Goal: Transaction & Acquisition: Purchase product/service

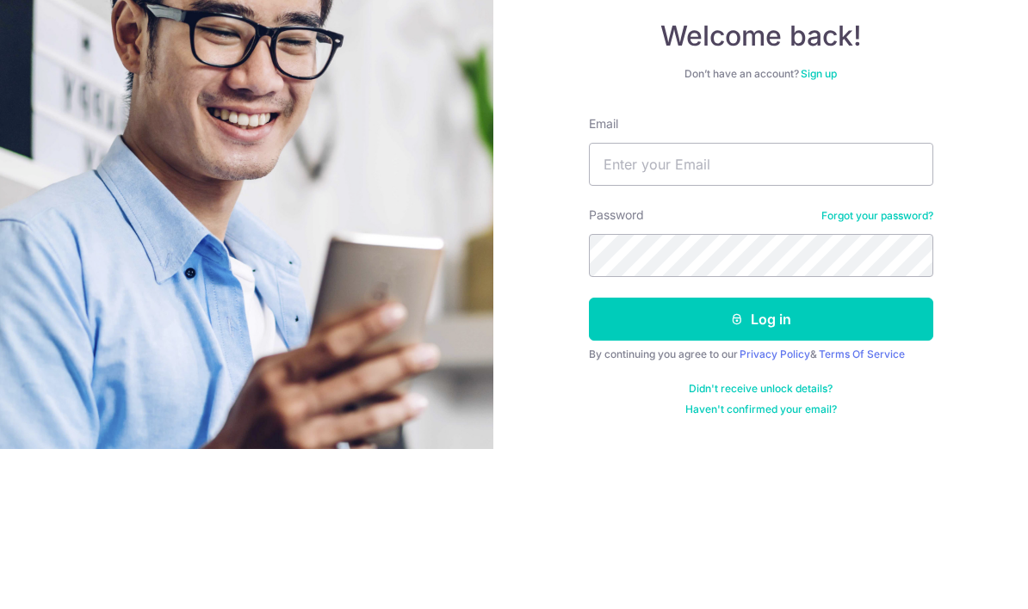
scroll to position [160, 0]
type input "tanky2061@gmail.com"
click at [760, 458] on button "Log in" at bounding box center [761, 479] width 344 height 43
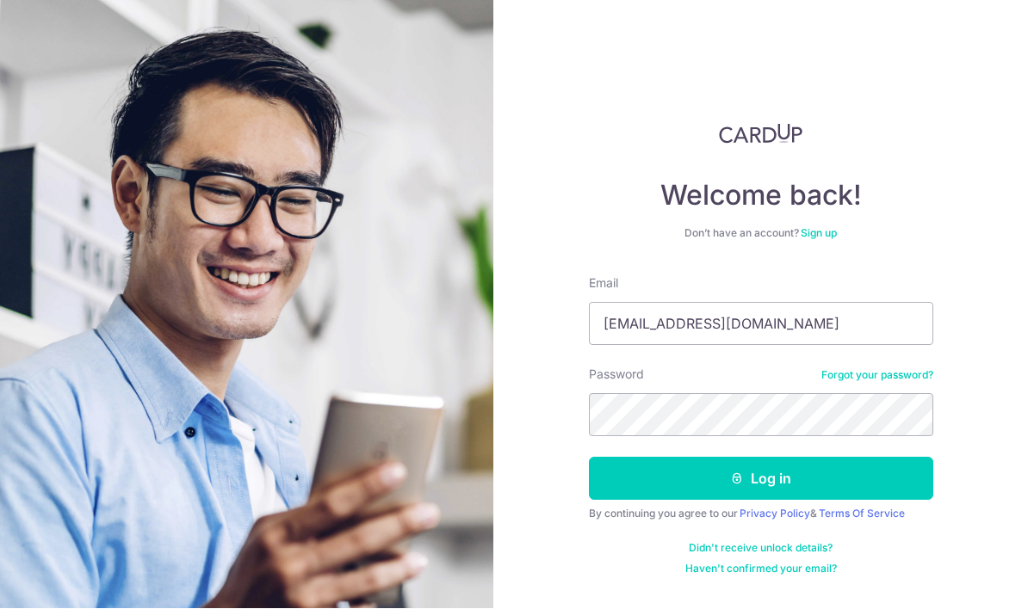
click at [779, 458] on button "Log in" at bounding box center [761, 479] width 344 height 43
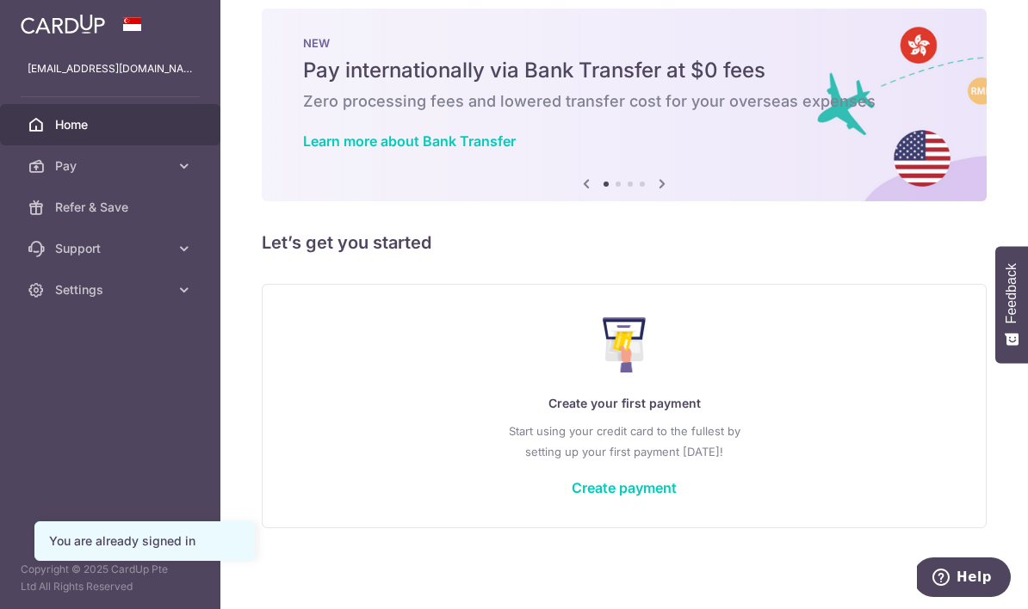
scroll to position [26, 0]
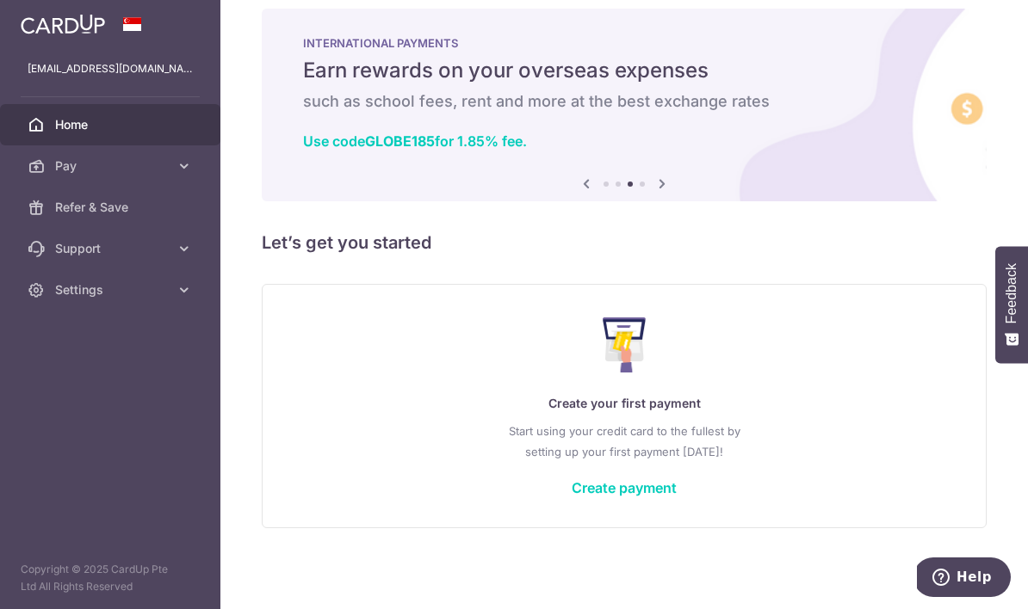
click at [651, 194] on icon at bounding box center [661, 184] width 21 height 22
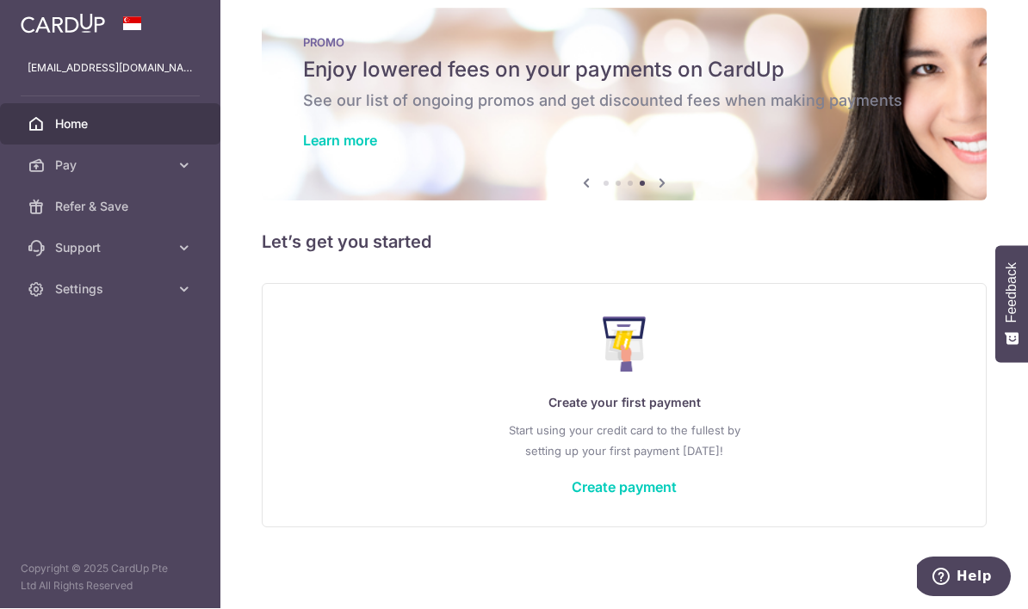
scroll to position [18, 0]
click at [571, 480] on link "Create payment" at bounding box center [623, 488] width 105 height 17
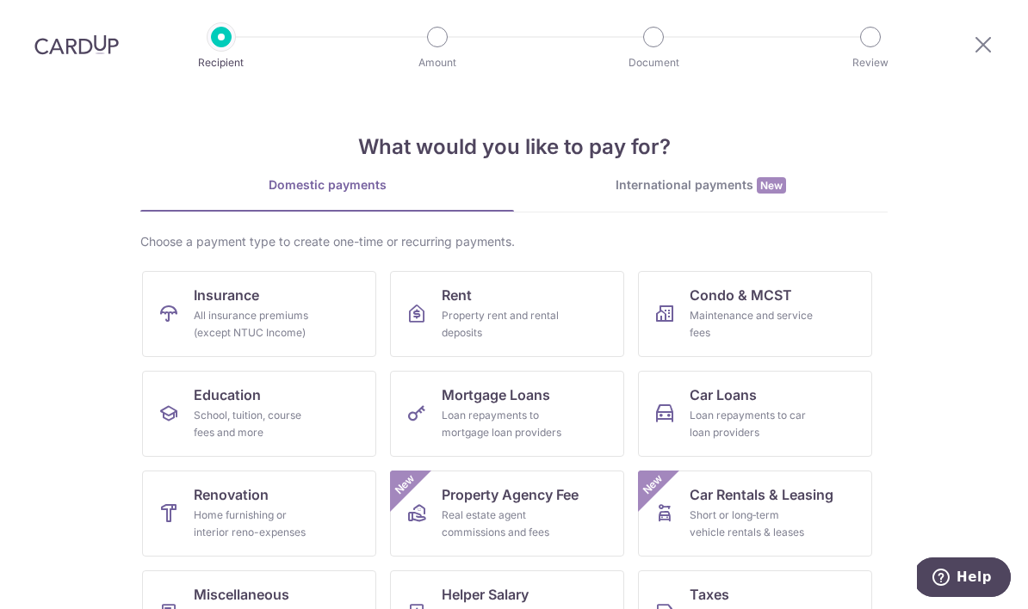
click at [255, 310] on div "All insurance premiums (except NTUC Income)" at bounding box center [256, 324] width 124 height 34
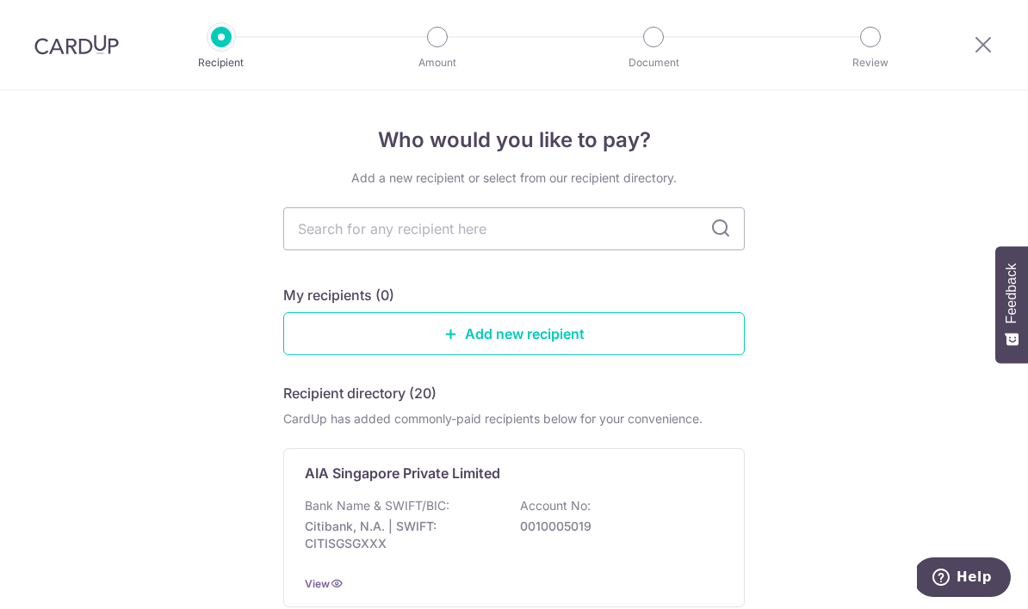
click at [532, 228] on input "text" at bounding box center [513, 228] width 461 height 43
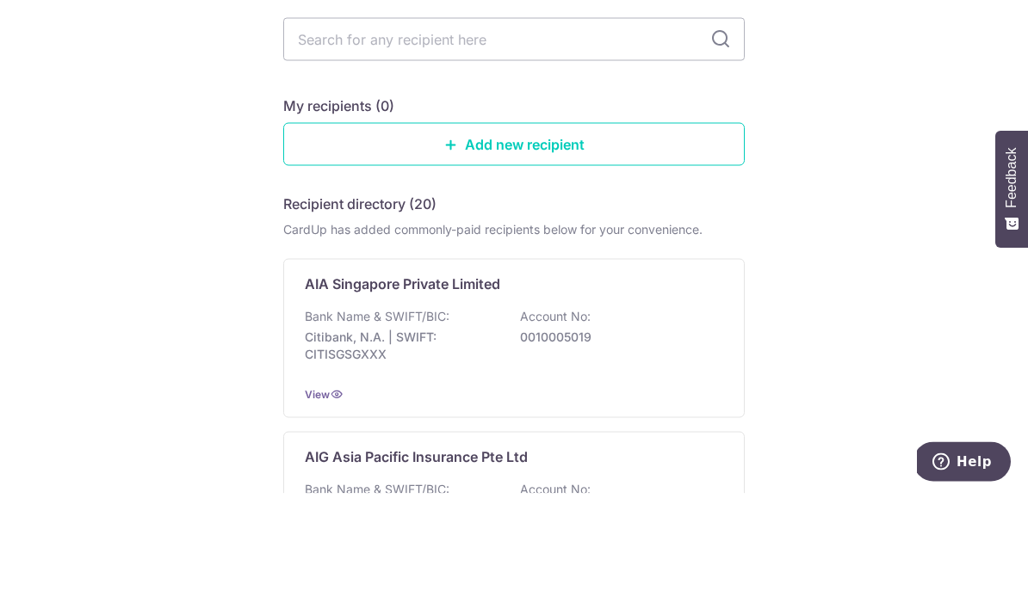
scroll to position [71, 0]
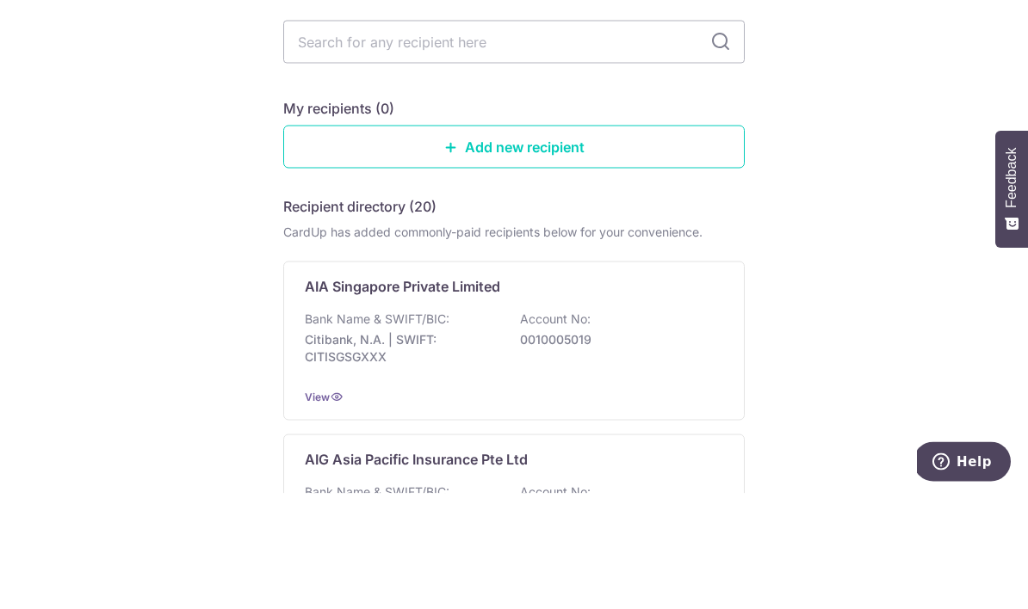
click at [725, 136] on input "text" at bounding box center [513, 157] width 461 height 43
click at [623, 136] on input "text" at bounding box center [513, 157] width 461 height 43
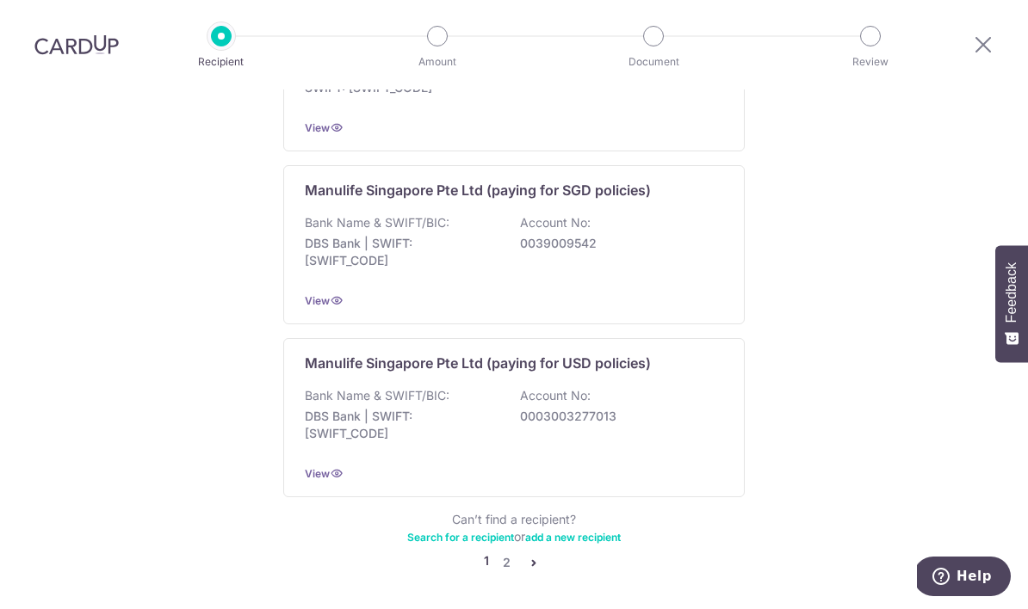
scroll to position [1685, 0]
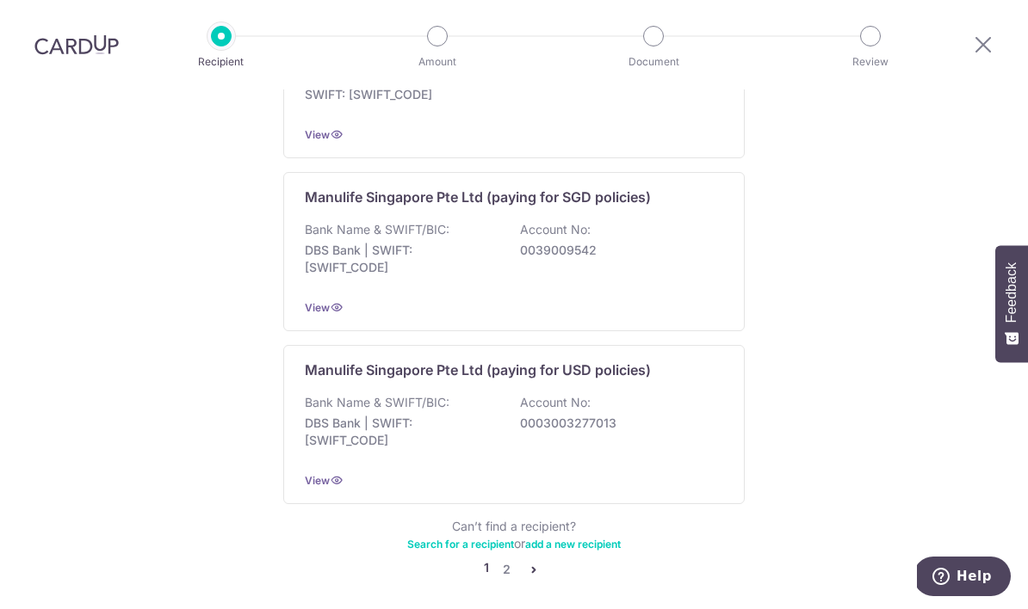
click at [509, 560] on link "2" at bounding box center [506, 570] width 21 height 21
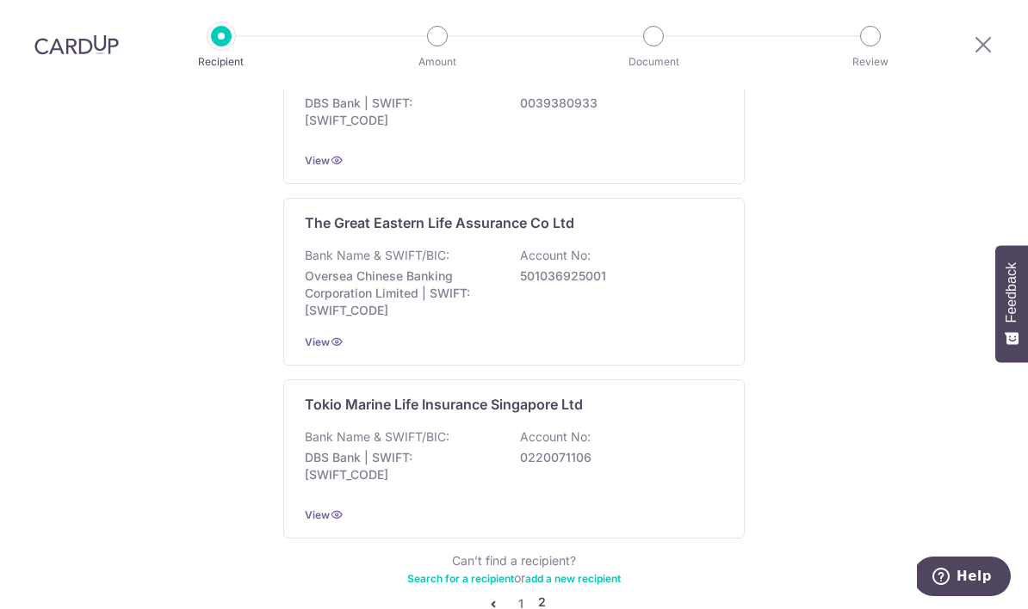
scroll to position [1627, 0]
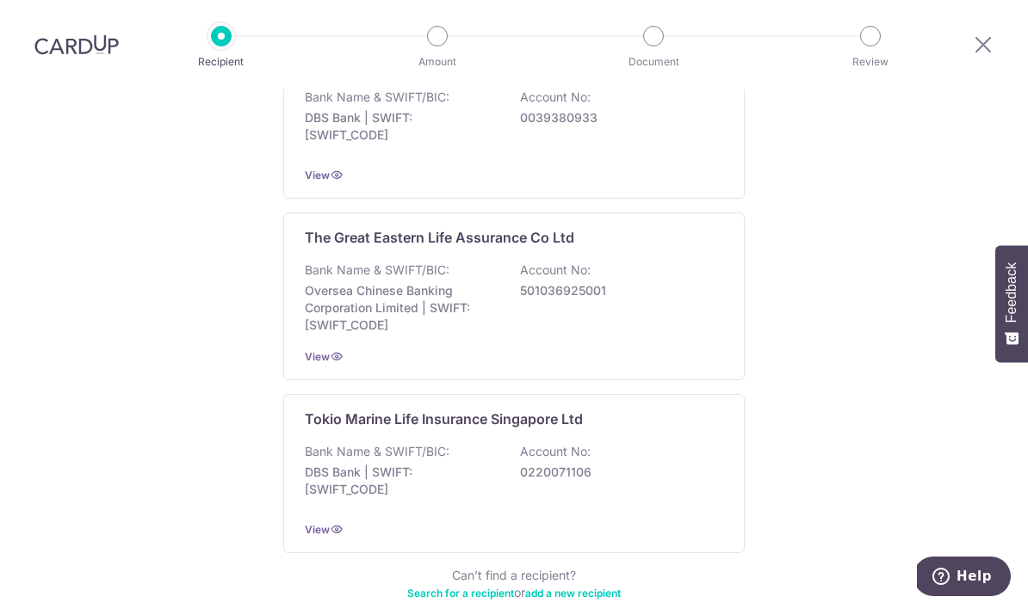
click at [643, 262] on div "Bank Name & SWIFT/BIC: Oversea Chinese Banking Corporation Limited | SWIFT: OCB…" at bounding box center [514, 298] width 418 height 72
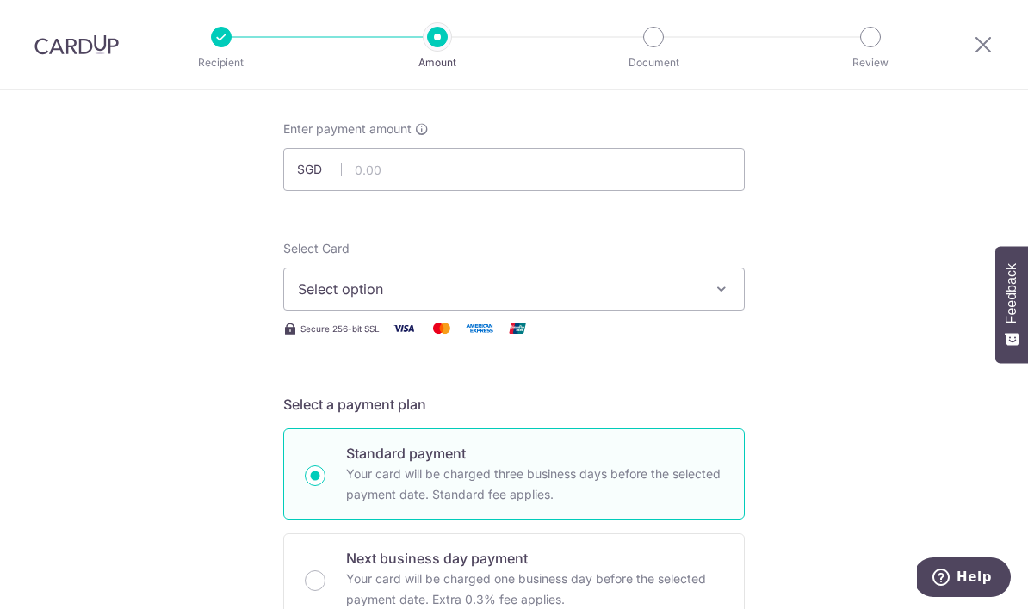
scroll to position [77, 0]
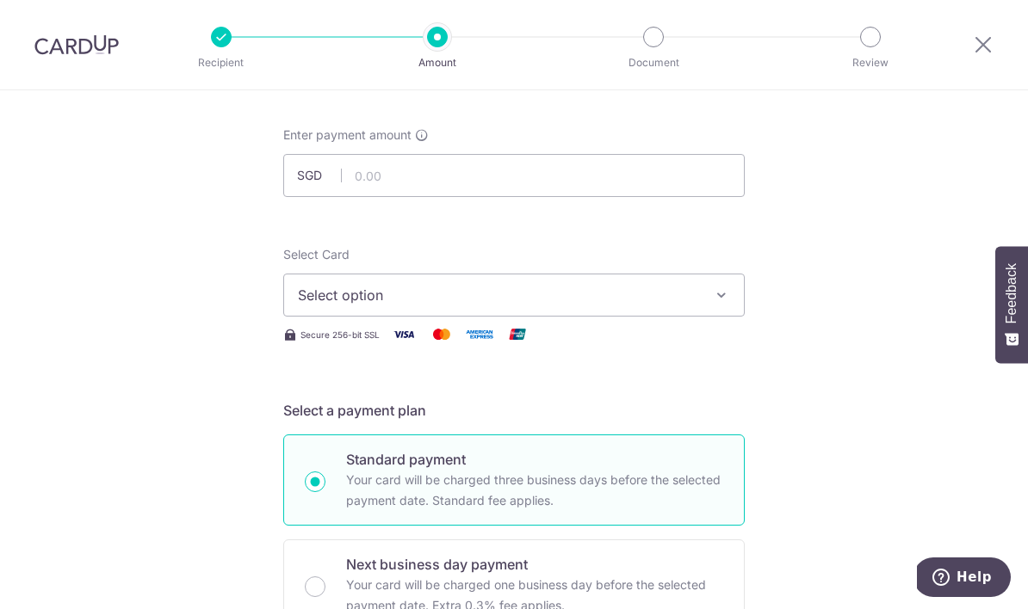
click at [509, 298] on span "Select option" at bounding box center [498, 295] width 401 height 21
click at [371, 349] on span "Add credit card" at bounding box center [529, 343] width 401 height 17
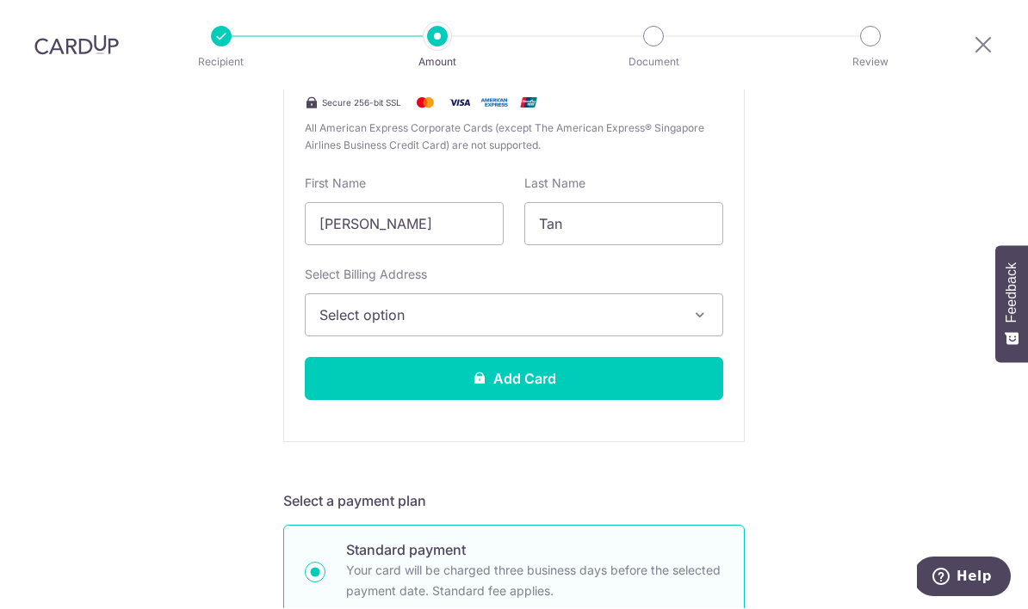
scroll to position [450, 0]
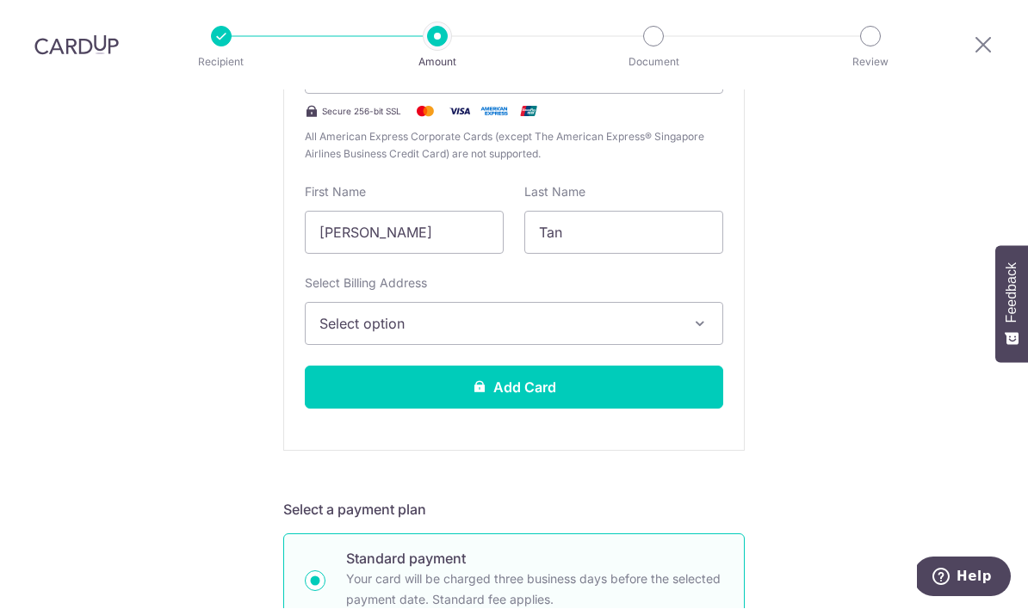
click at [693, 316] on icon "button" at bounding box center [699, 324] width 17 height 17
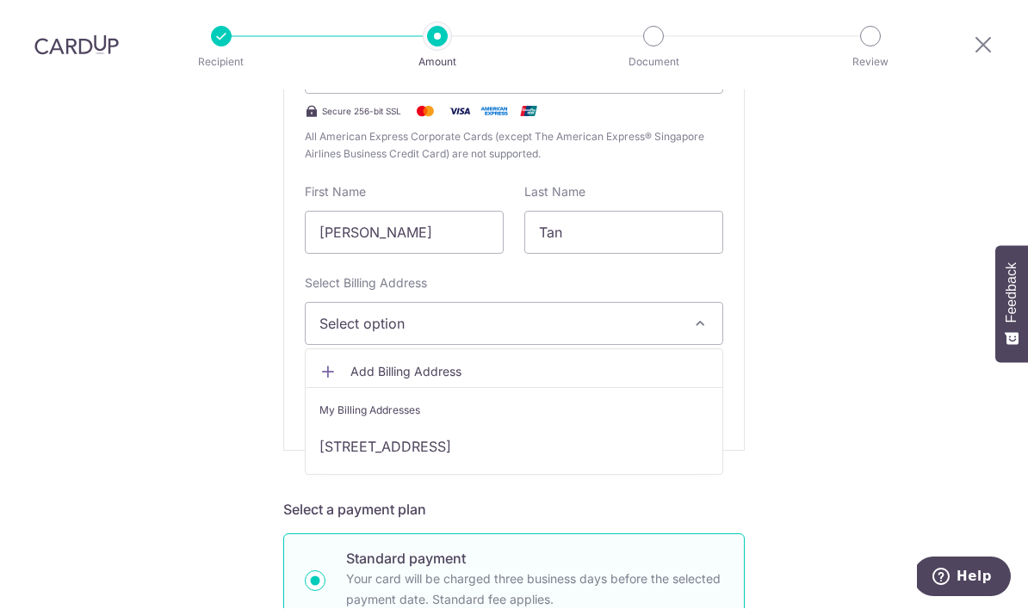
click at [572, 427] on link "[STREET_ADDRESS]" at bounding box center [514, 447] width 417 height 41
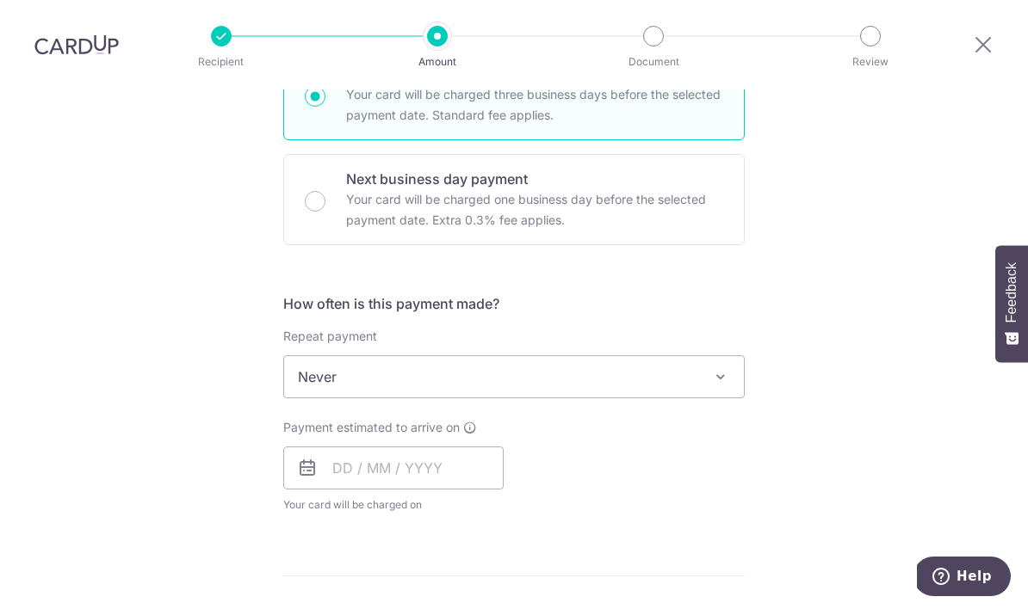
scroll to position [942, 0]
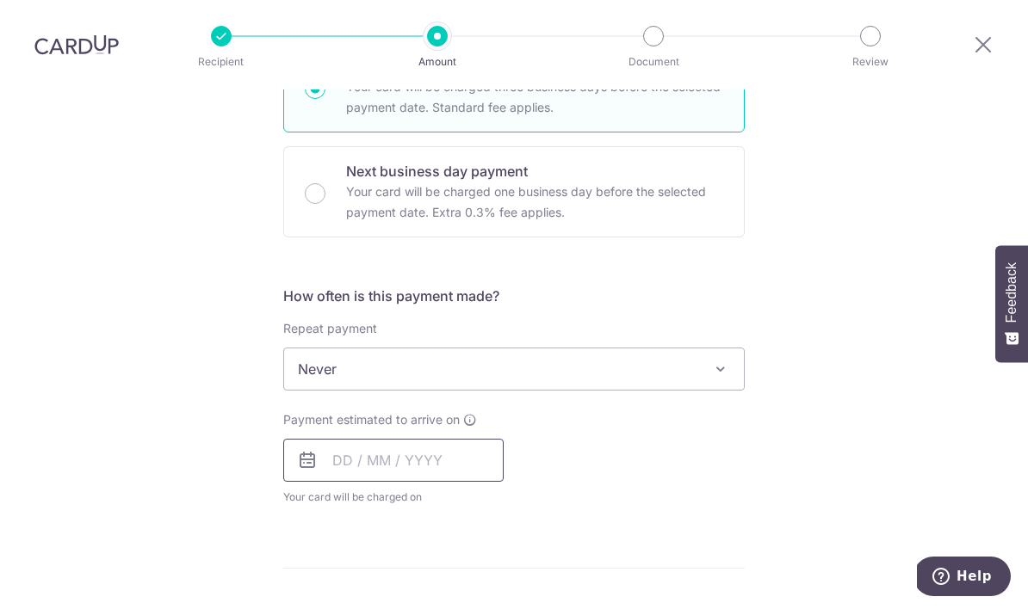
click at [405, 440] on input "text" at bounding box center [393, 461] width 220 height 43
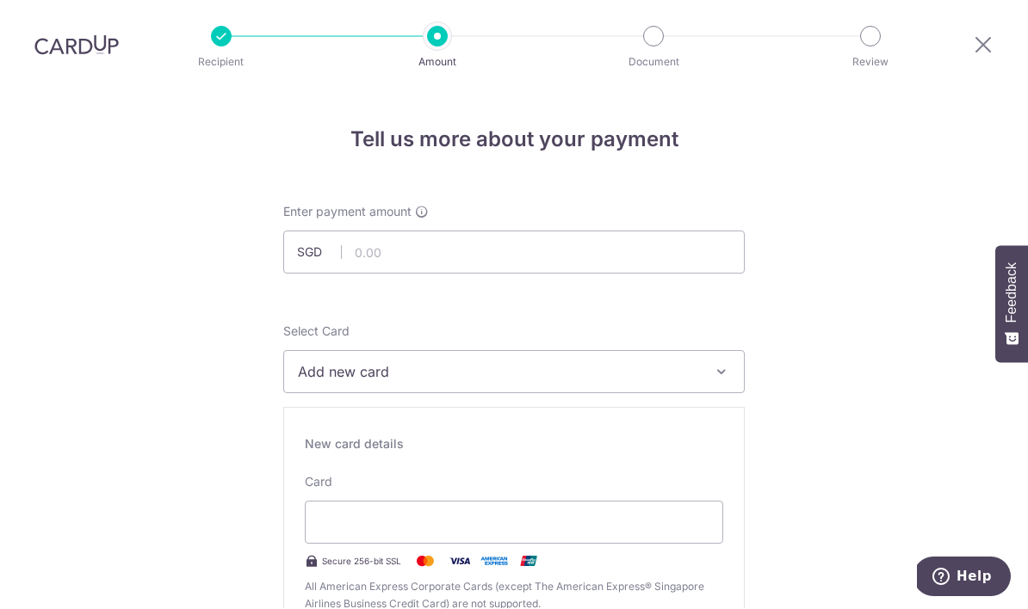
scroll to position [0, 0]
click at [572, 231] on input "text" at bounding box center [513, 252] width 461 height 43
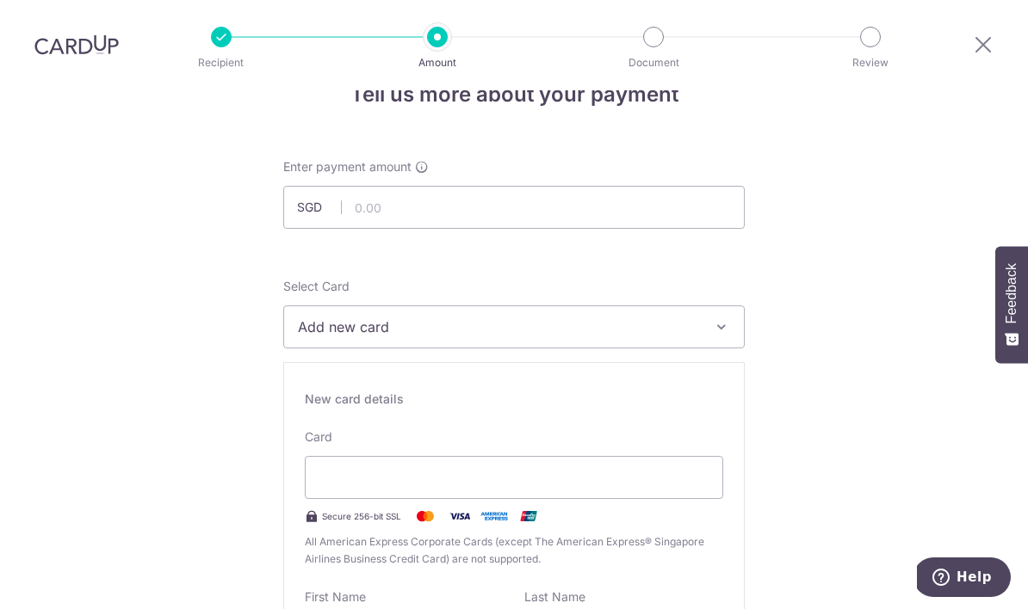
scroll to position [9, 0]
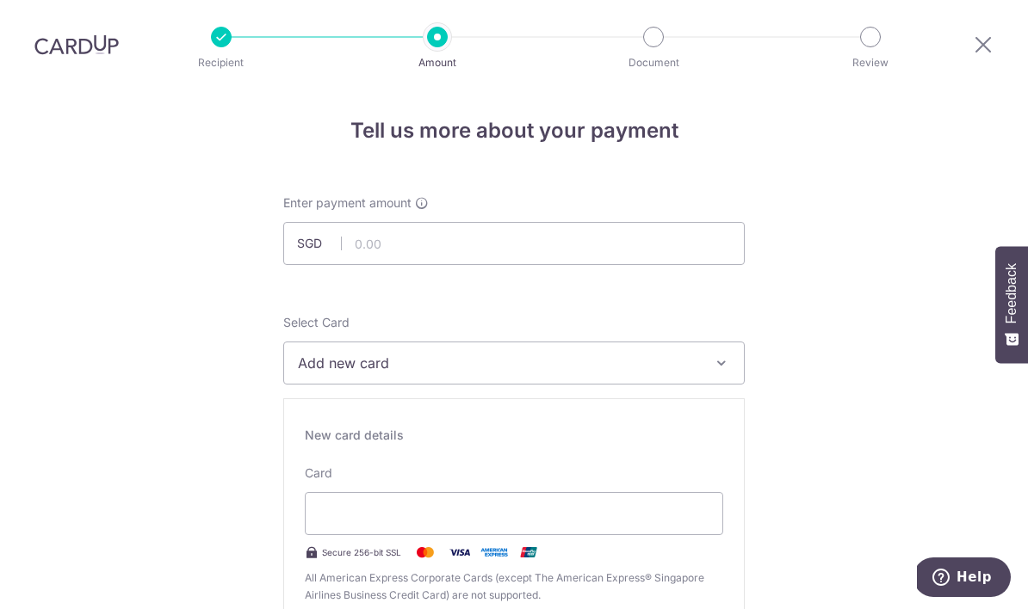
click at [730, 370] on button "Add new card" at bounding box center [513, 363] width 461 height 43
click at [326, 423] on link "Add credit card" at bounding box center [514, 411] width 460 height 31
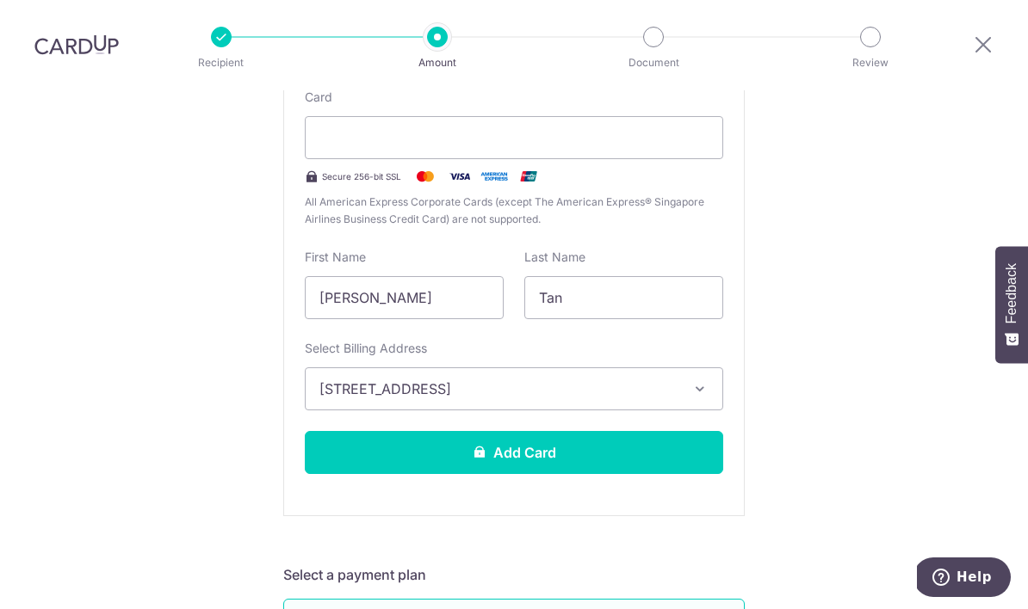
scroll to position [373, 0]
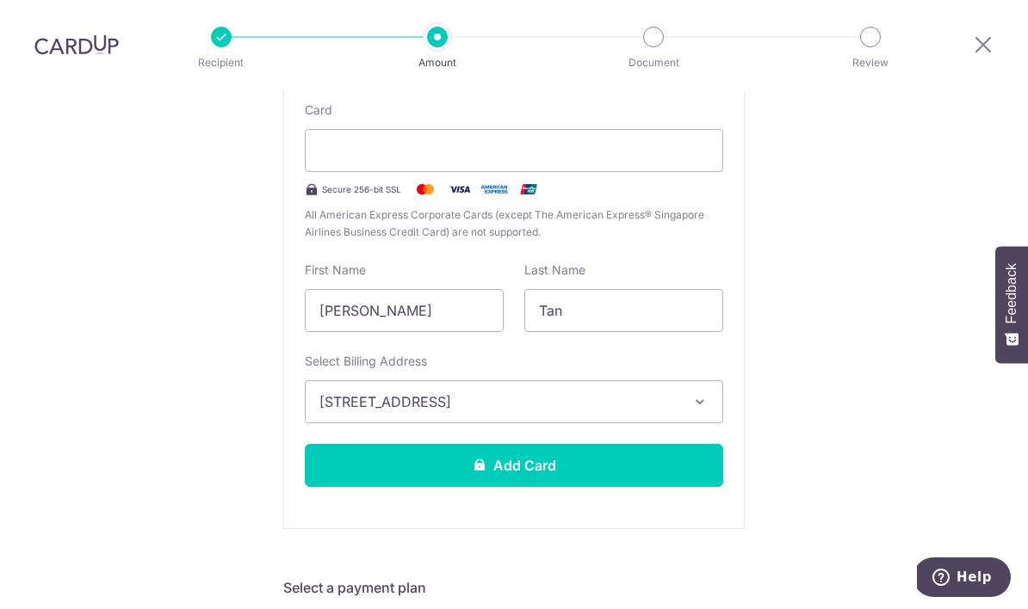
click at [522, 466] on button "Add Card" at bounding box center [514, 465] width 418 height 43
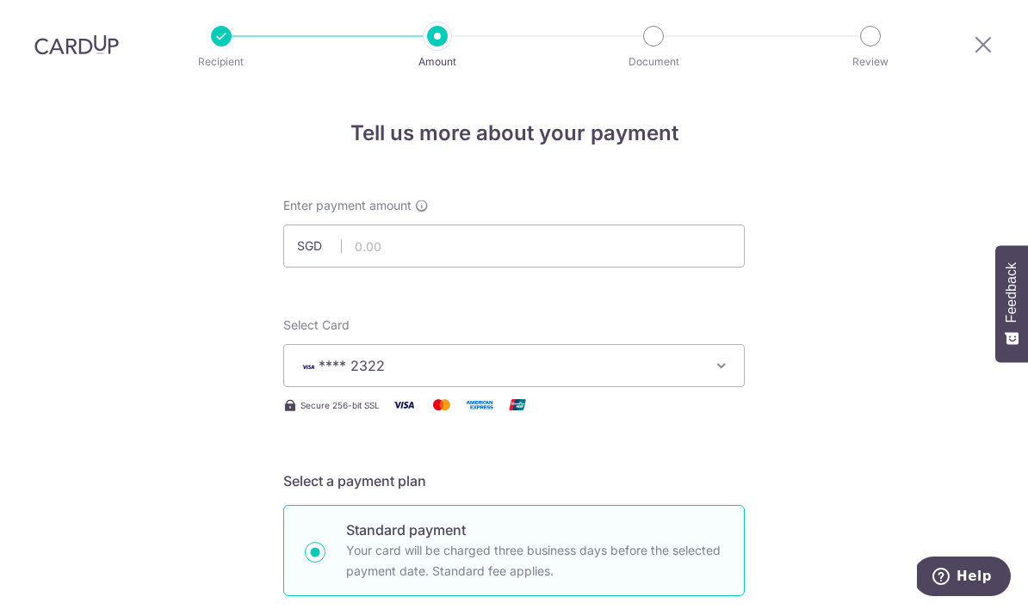
scroll to position [4, 0]
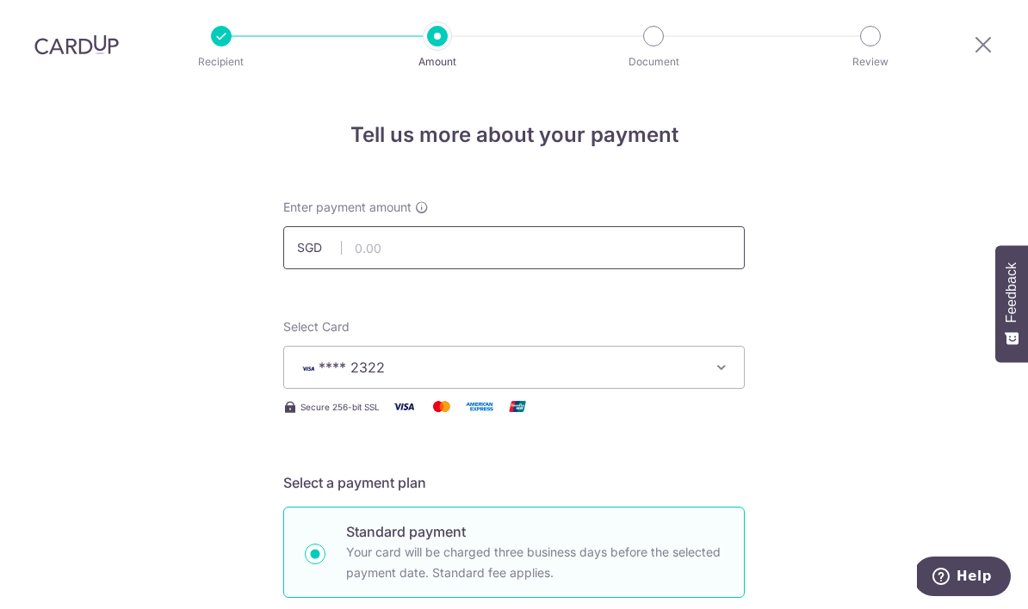
click at [472, 227] on input "text" at bounding box center [513, 248] width 461 height 43
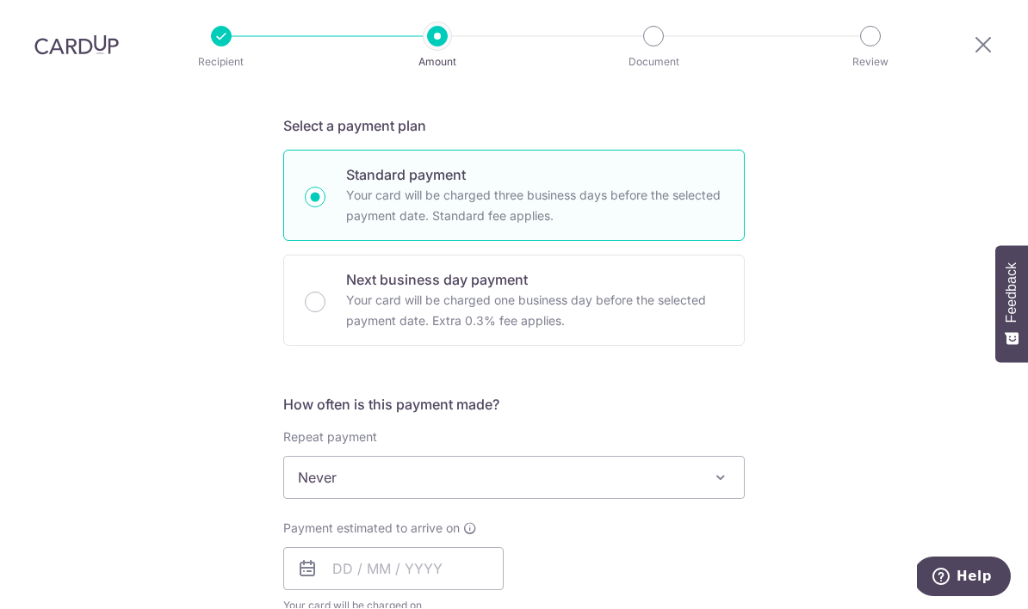
scroll to position [361, 0]
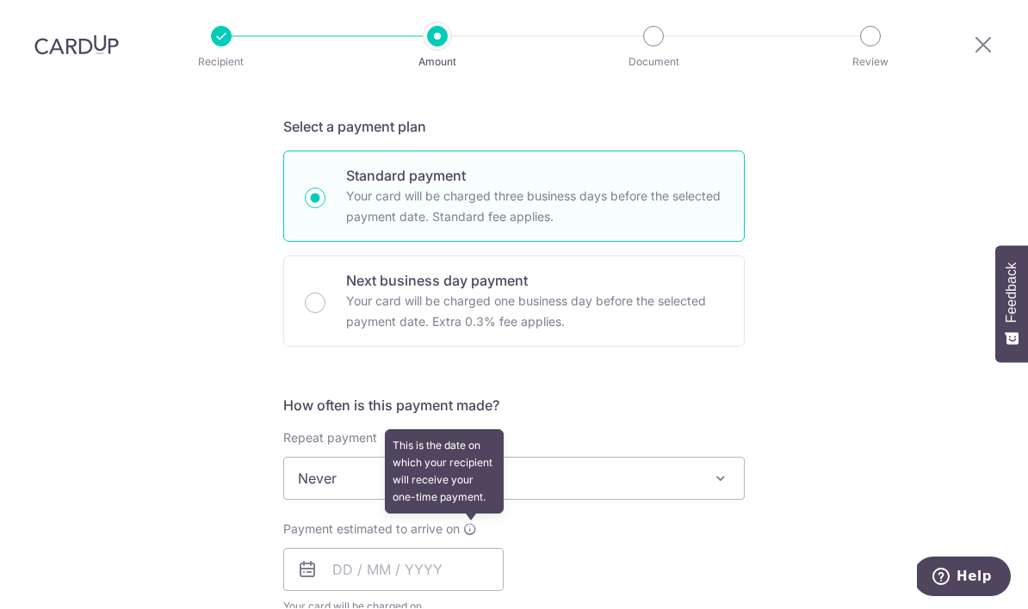
click at [465, 523] on icon at bounding box center [470, 530] width 14 height 14
type input "1,985.25"
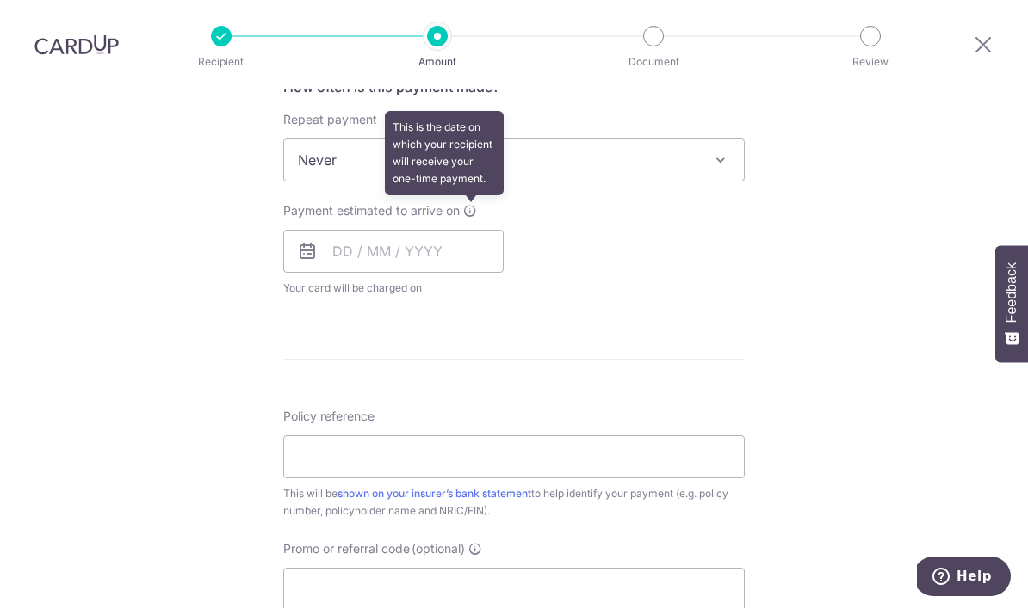
scroll to position [684, 0]
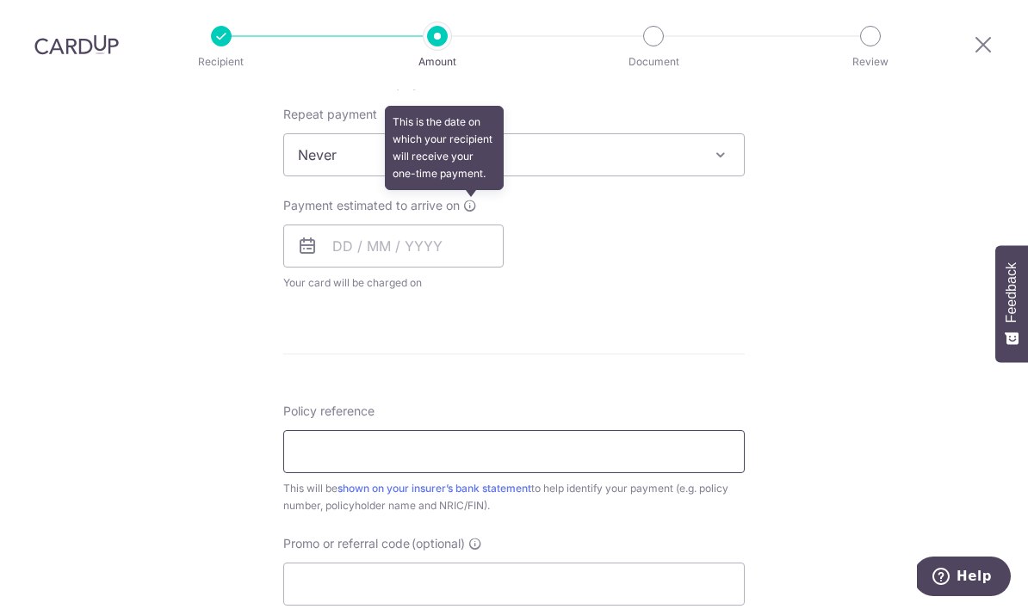
click at [386, 431] on input "Policy reference" at bounding box center [513, 452] width 461 height 43
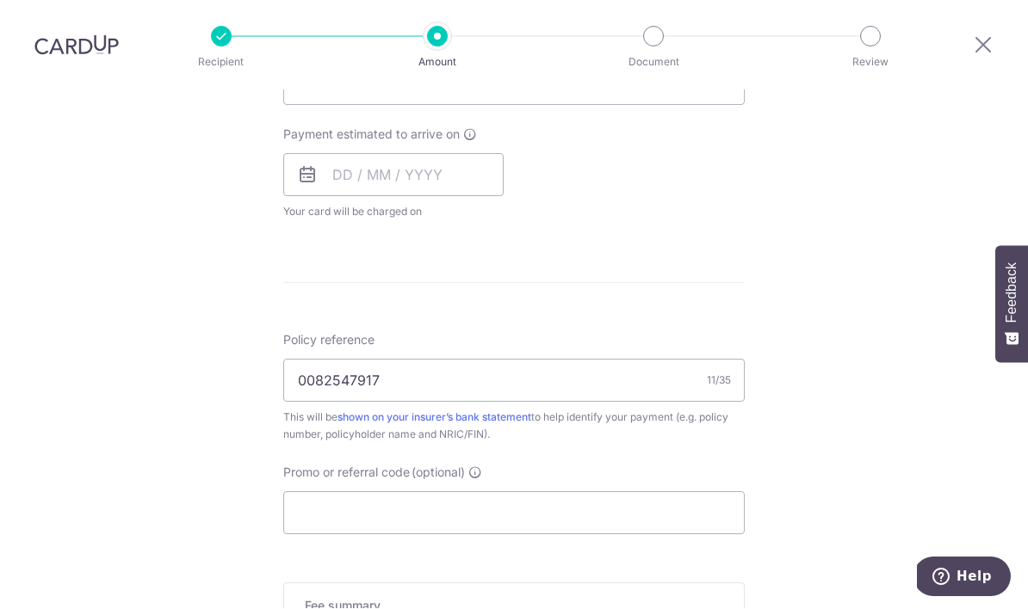
scroll to position [758, 0]
type input "0082547917"
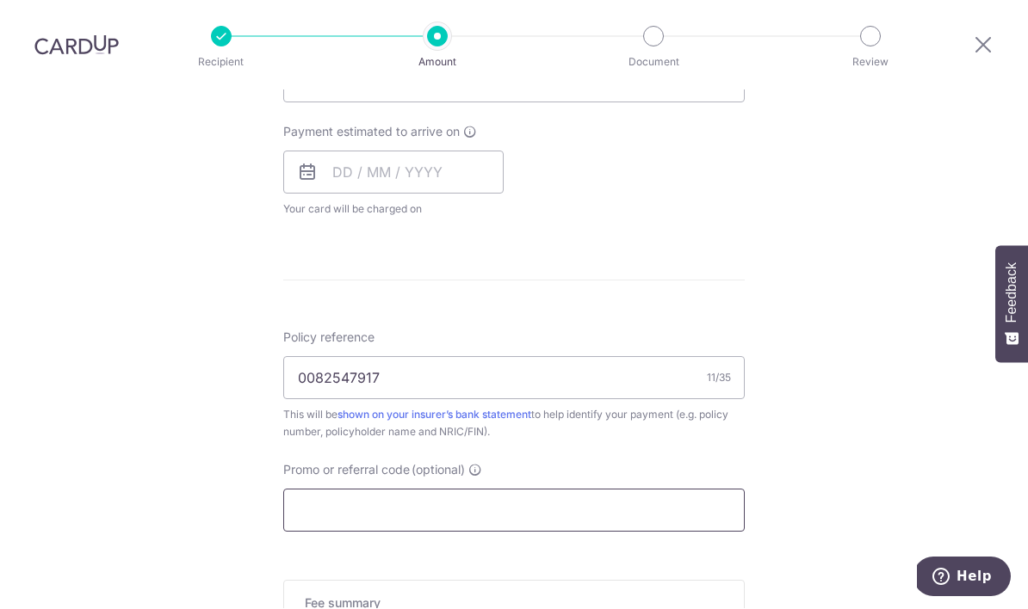
click at [445, 490] on input "Promo or referral code (optional)" at bounding box center [513, 511] width 461 height 43
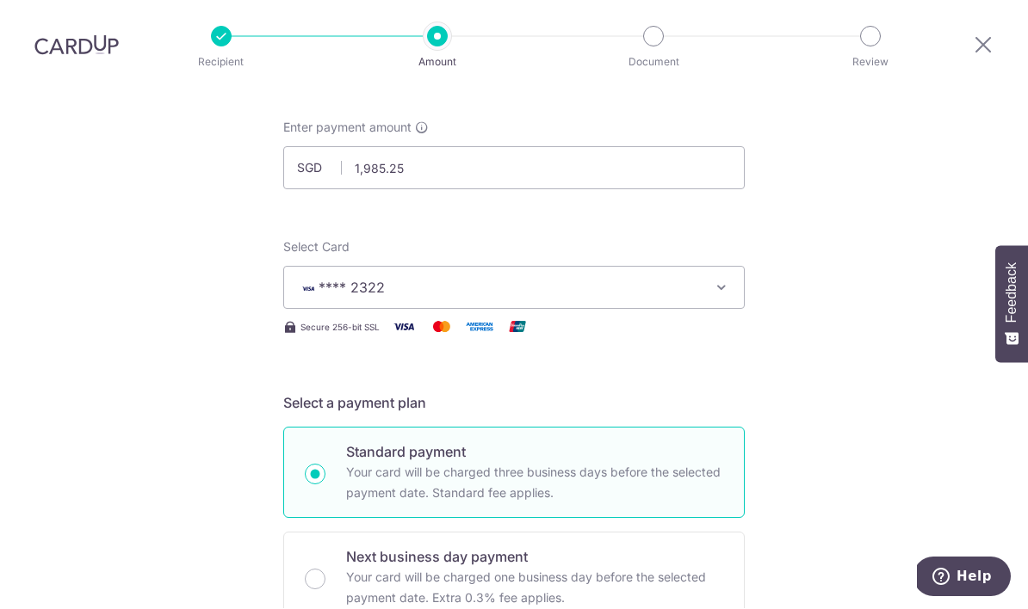
scroll to position [81, 0]
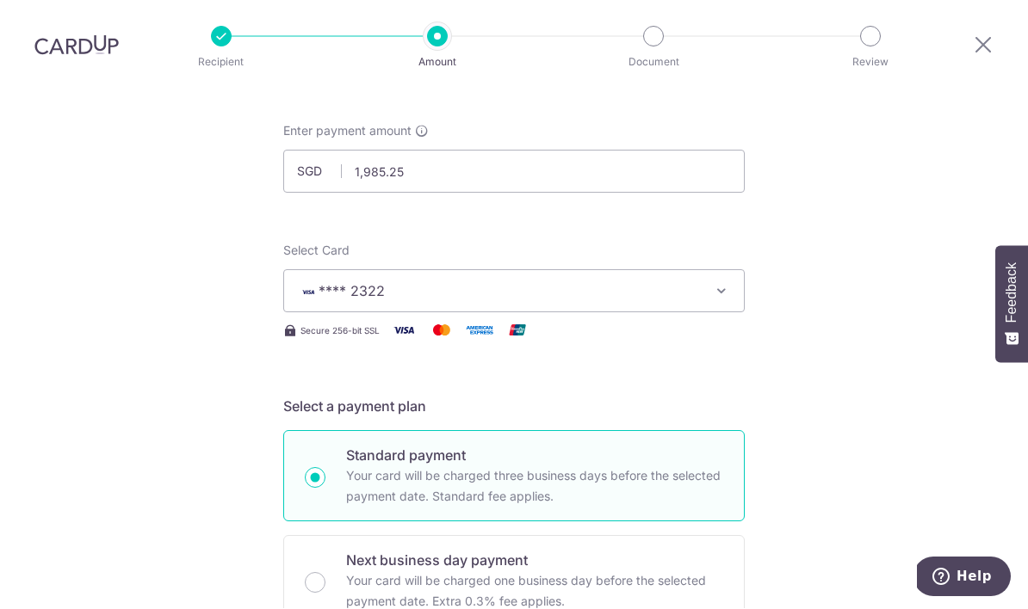
type input "OFF225"
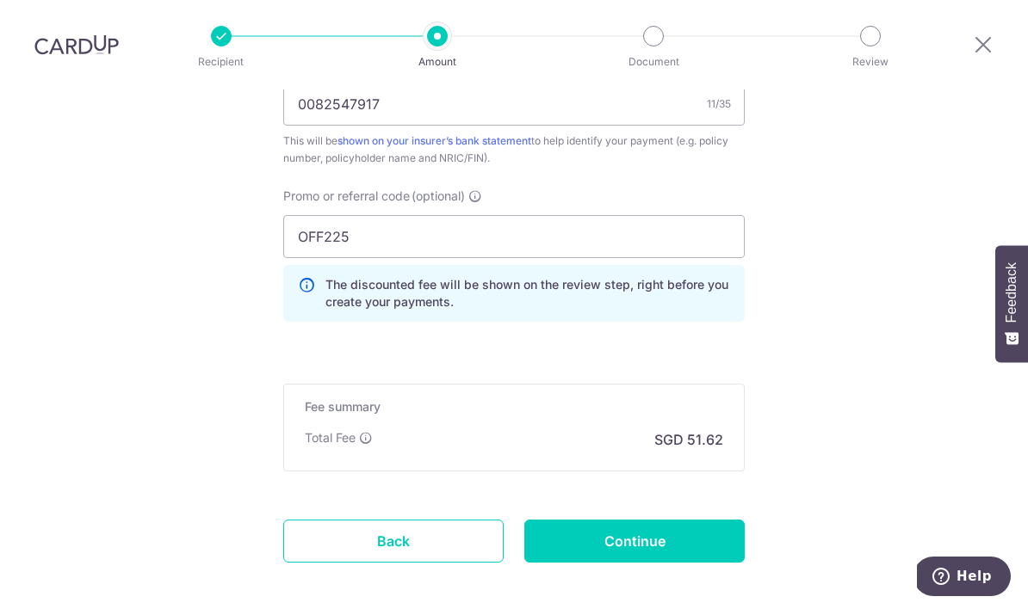
scroll to position [1033, 0]
click at [645, 520] on input "Continue" at bounding box center [634, 541] width 220 height 43
type input "Create Schedule"
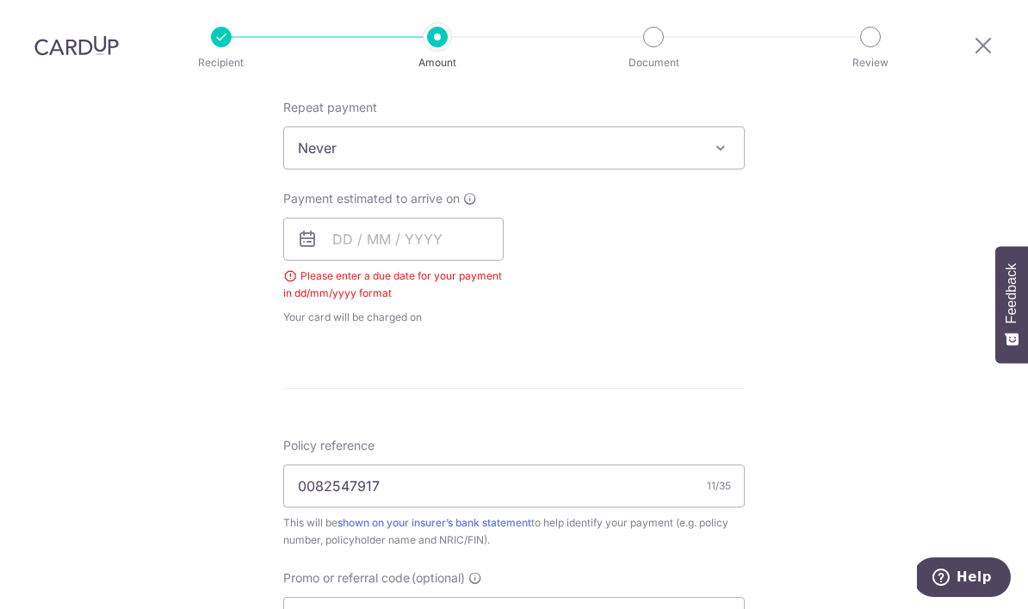
scroll to position [690, 0]
click at [381, 219] on input "text" at bounding box center [393, 240] width 220 height 43
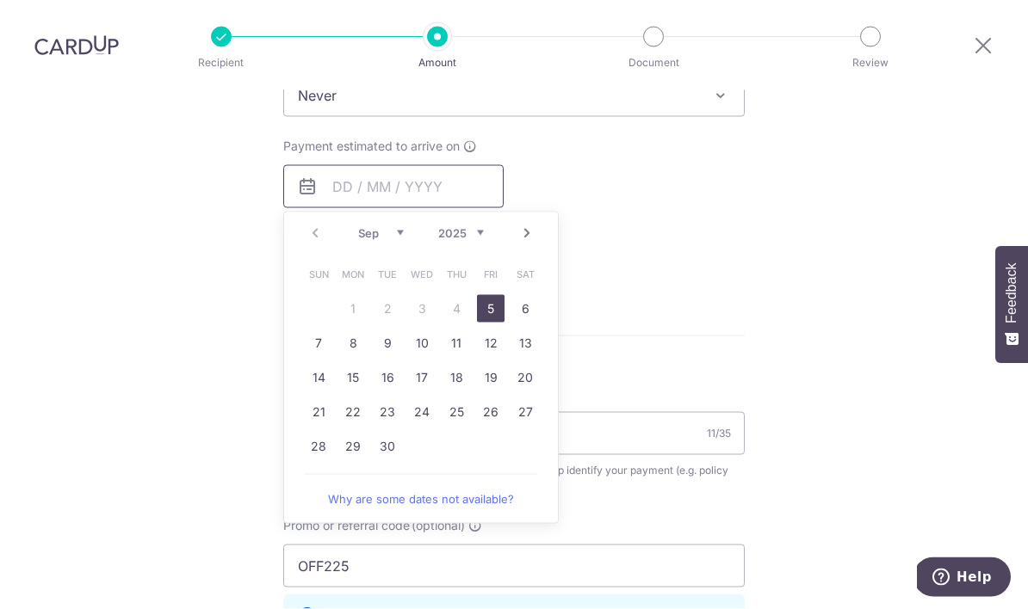
scroll to position [744, 0]
click at [475, 140] on icon at bounding box center [470, 147] width 14 height 14
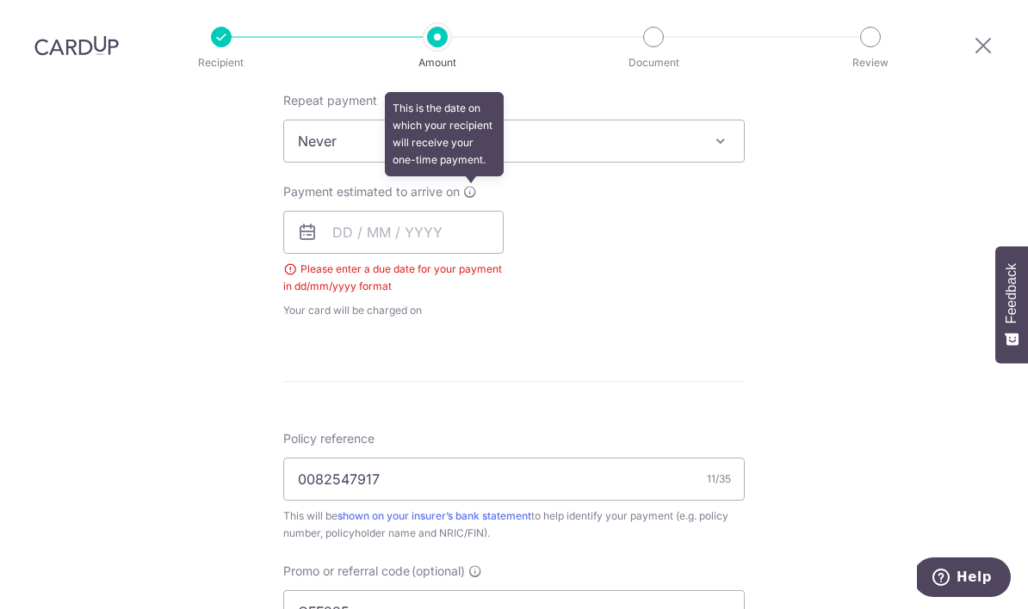
scroll to position [697, 0]
click at [430, 213] on input "text" at bounding box center [393, 234] width 220 height 43
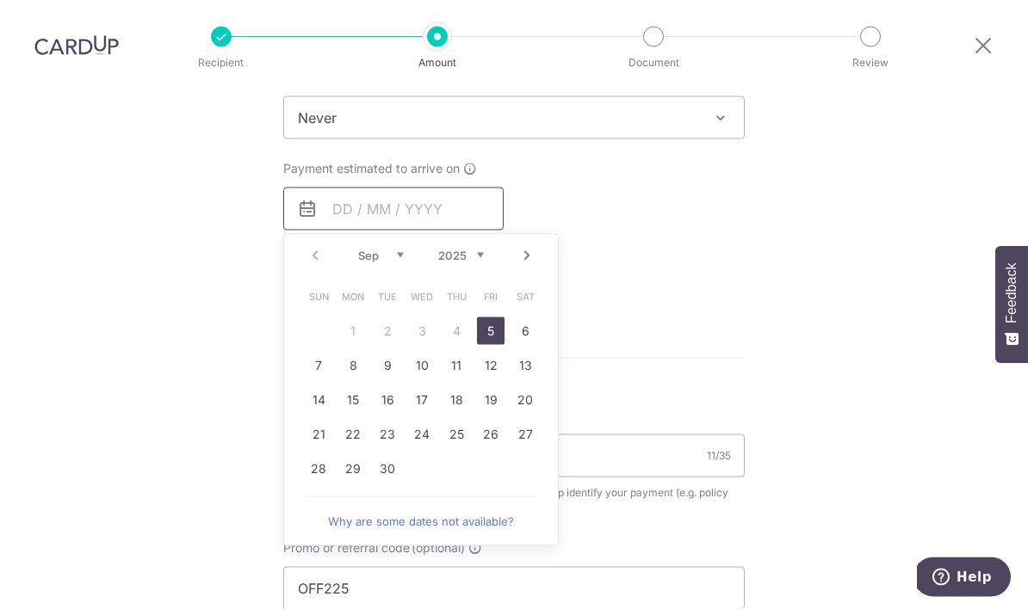
scroll to position [725, 0]
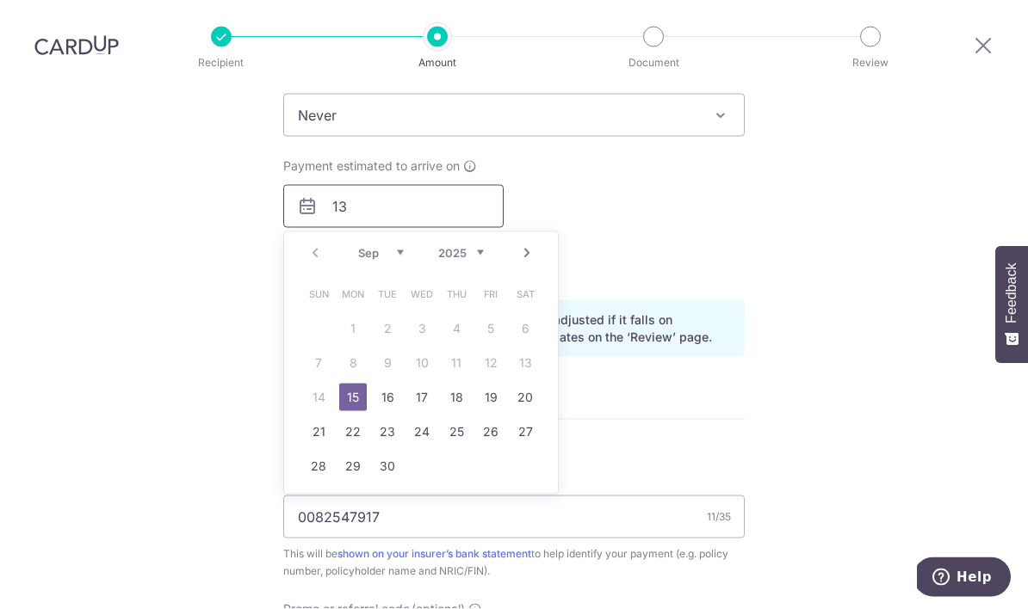
click at [429, 185] on input "13" at bounding box center [393, 206] width 220 height 43
type input "1"
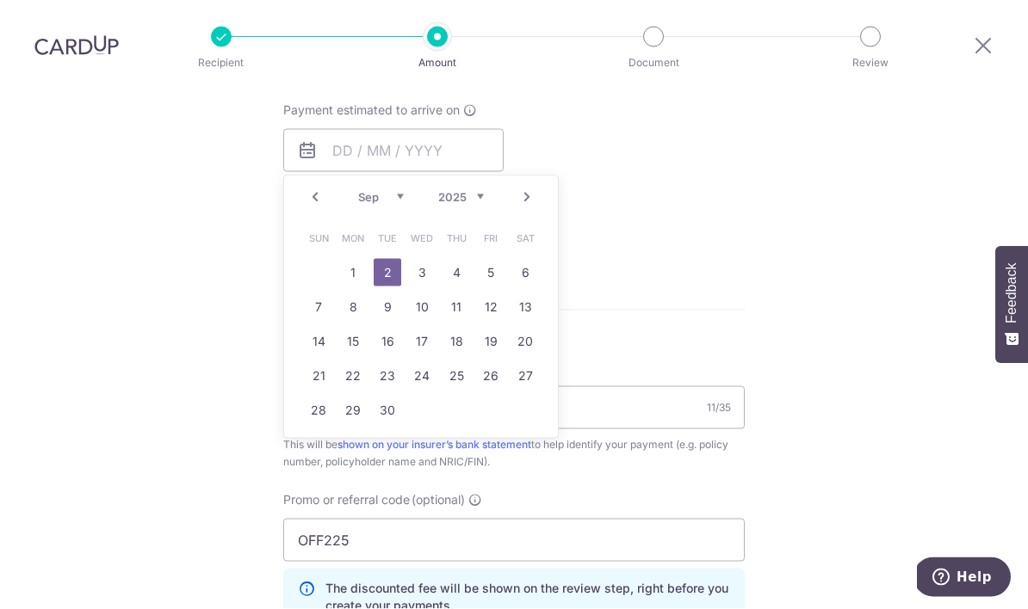
scroll to position [780, 0]
click at [364, 325] on td "15" at bounding box center [353, 342] width 34 height 34
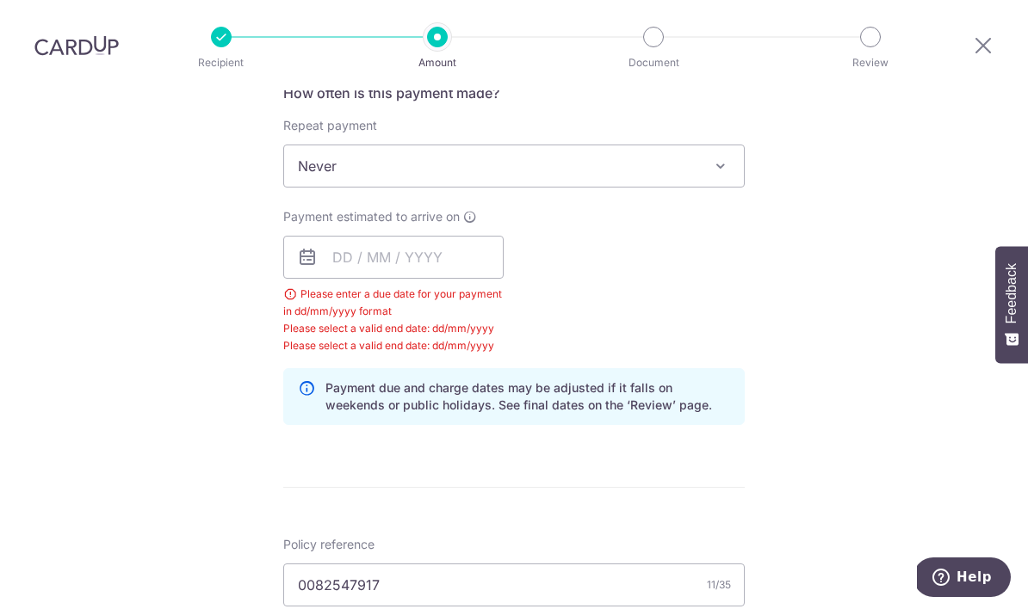
scroll to position [678, 0]
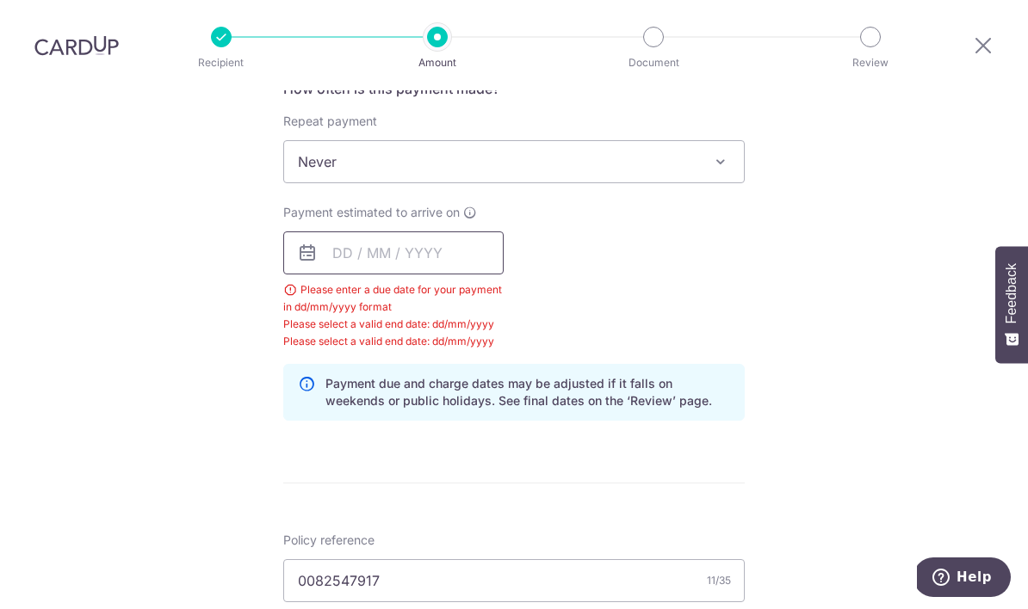
click at [394, 231] on input "text" at bounding box center [393, 252] width 220 height 43
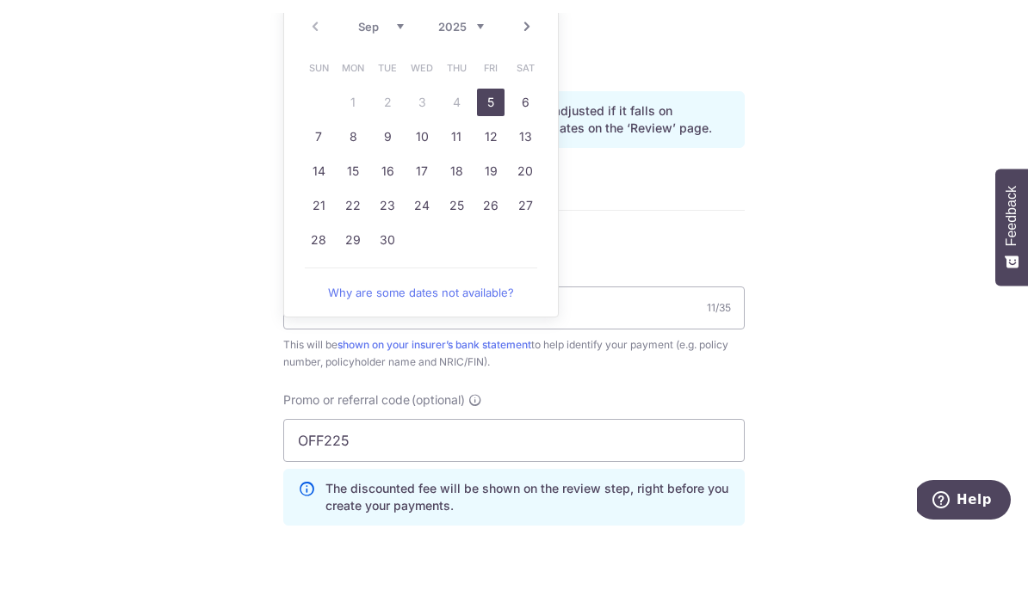
scroll to position [871, 0]
click at [531, 203] on link "13" at bounding box center [525, 217] width 28 height 28
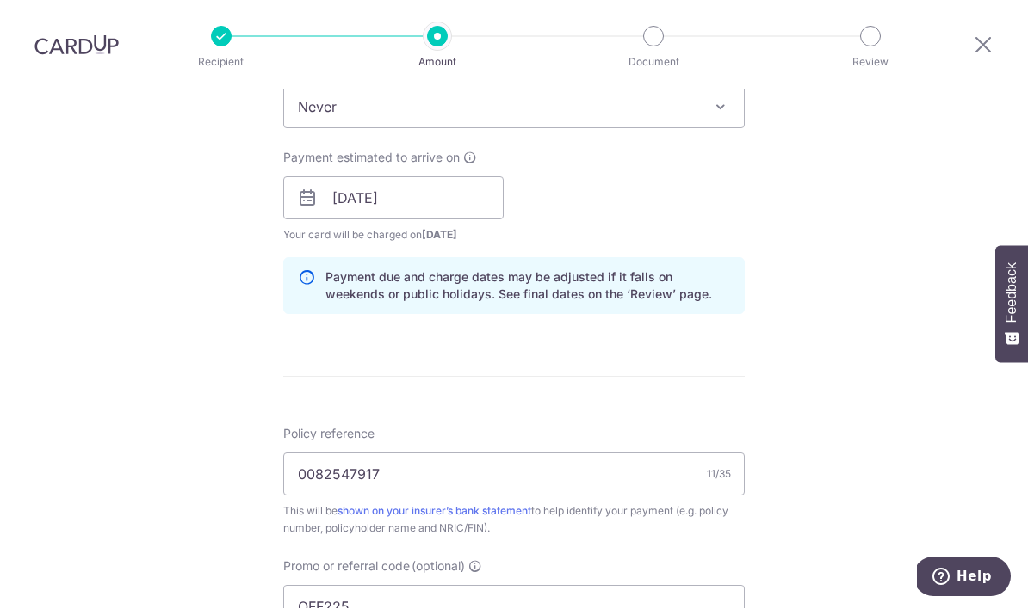
scroll to position [731, 0]
click at [374, 178] on input "13/09/2025" at bounding box center [393, 199] width 220 height 43
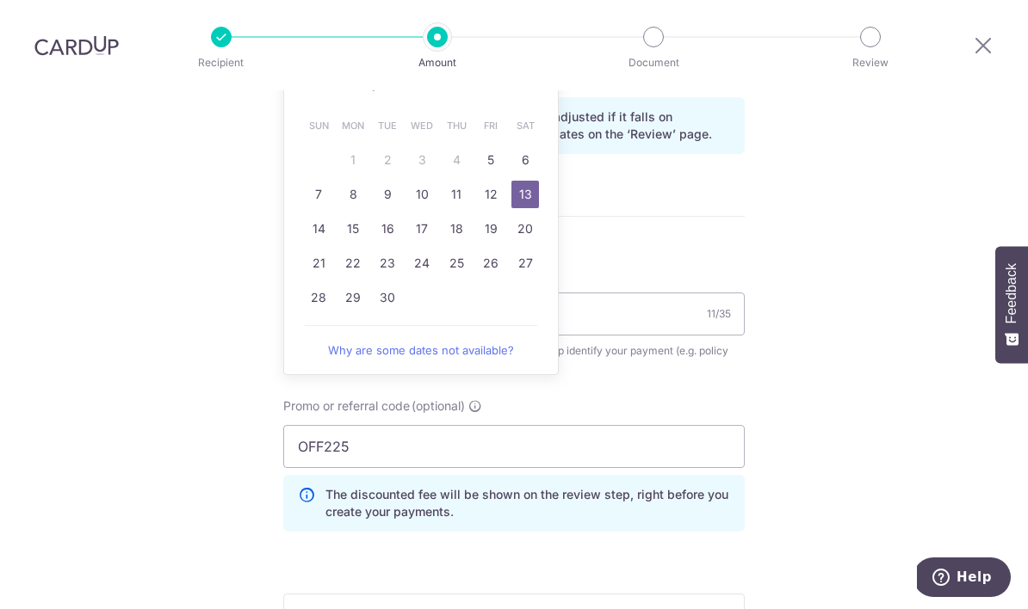
scroll to position [898, 0]
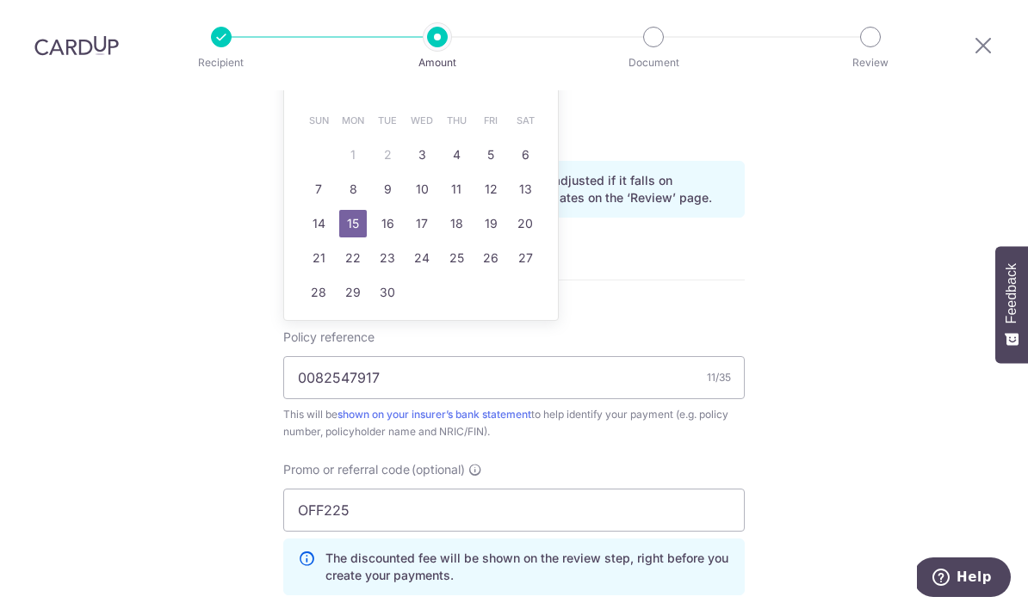
click at [847, 246] on div "Tell us more about your payment Enter payment amount SGD 1,985.25 1985.25 Selec…" at bounding box center [514, 79] width 1028 height 1774
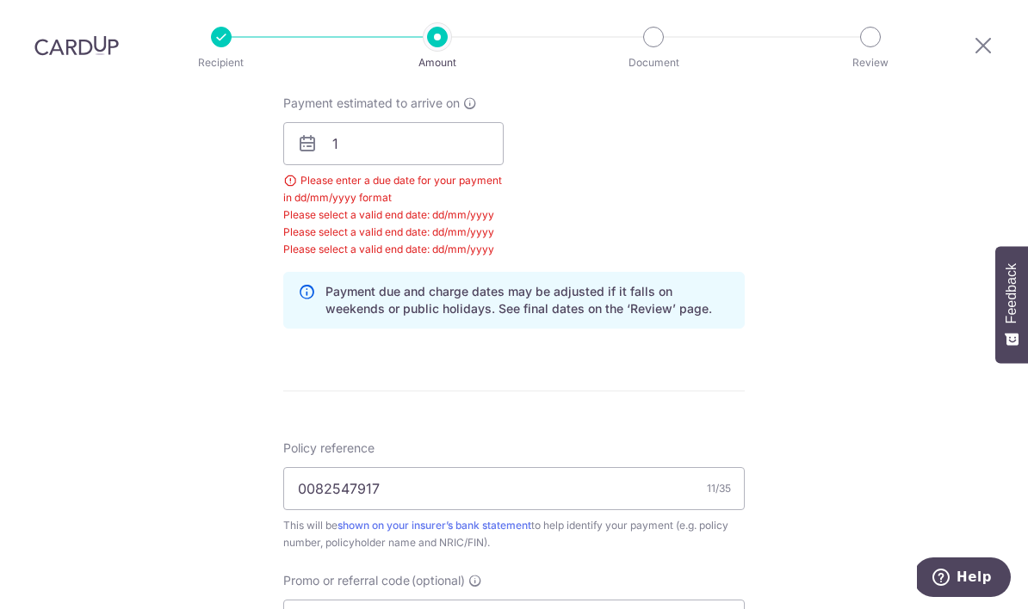
scroll to position [786, 0]
click at [444, 124] on input "1" at bounding box center [393, 145] width 220 height 43
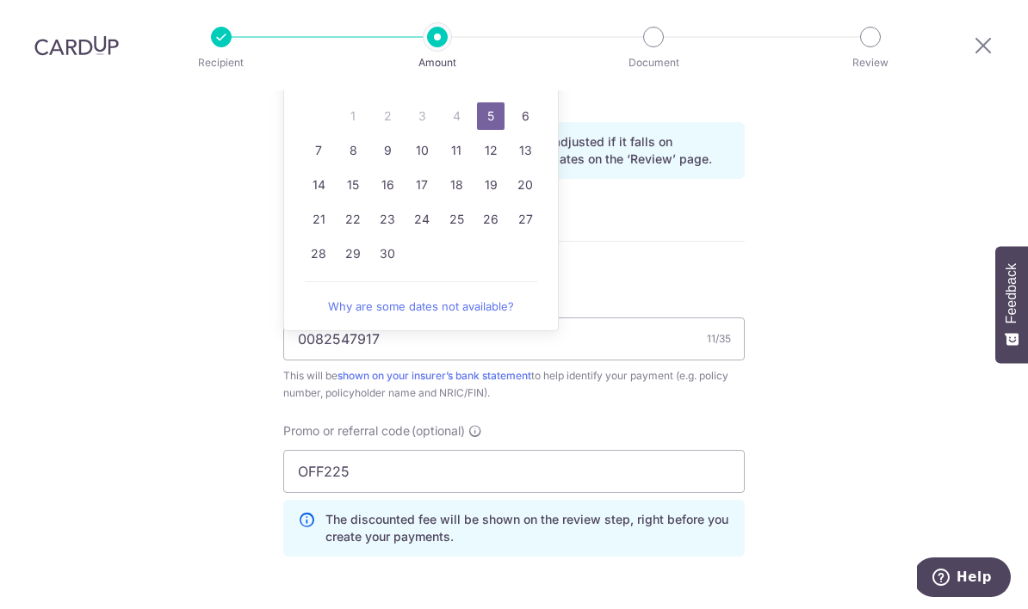
scroll to position [941, 0]
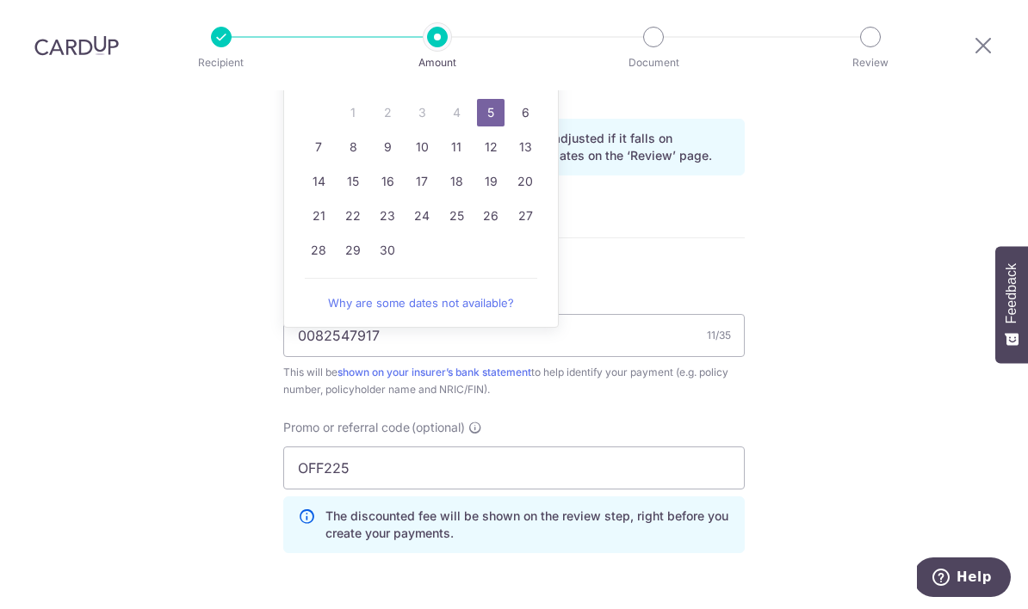
click at [349, 168] on link "15" at bounding box center [353, 182] width 28 height 28
type input "[DATE]"
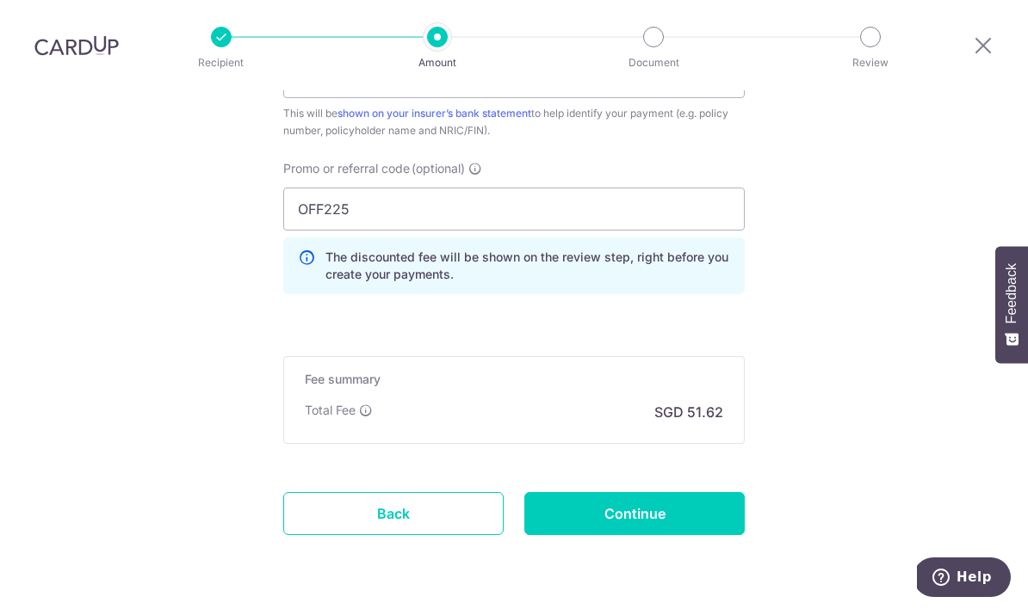
scroll to position [1130, 0]
click at [644, 493] on input "Continue" at bounding box center [634, 514] width 220 height 43
type input "Create Schedule"
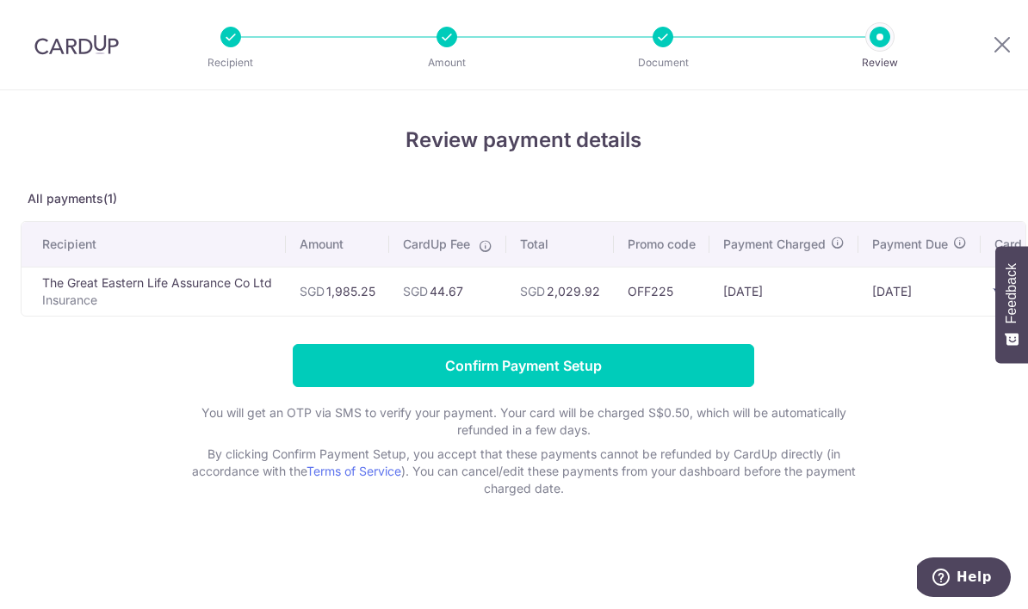
click at [641, 246] on th "Promo code" at bounding box center [662, 244] width 96 height 45
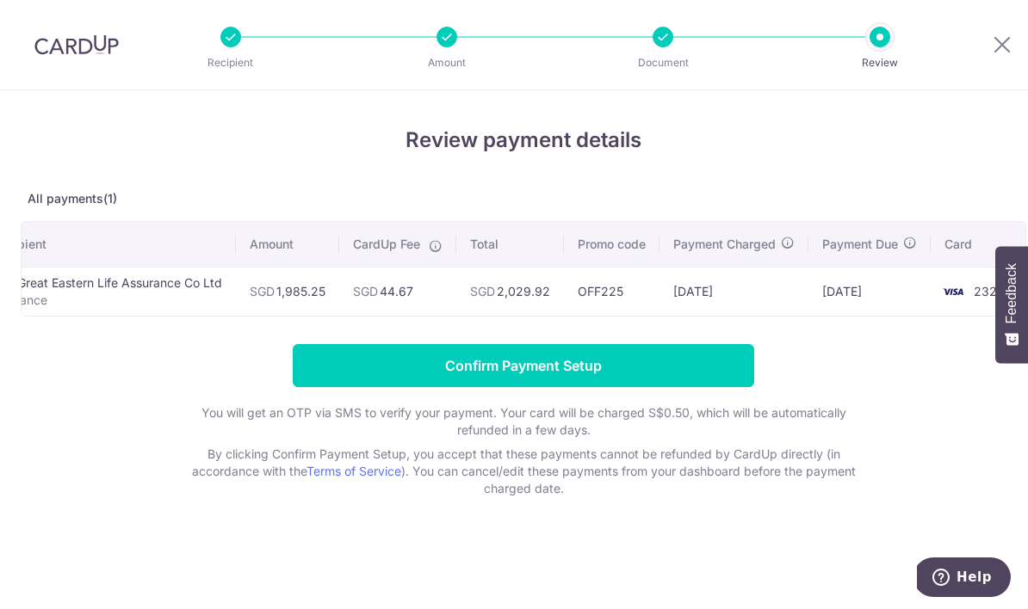
scroll to position [0, 58]
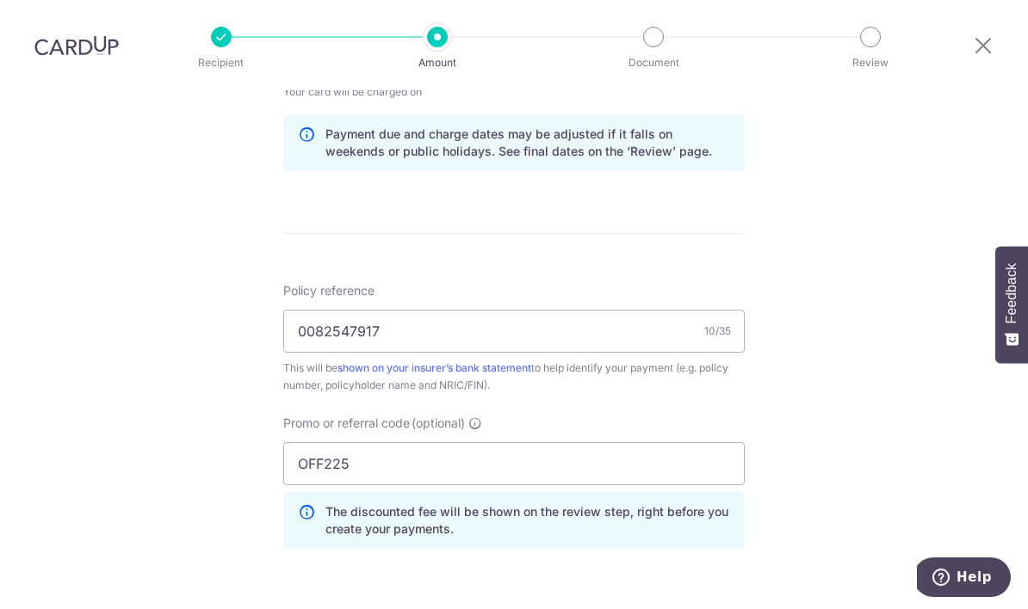
scroll to position [892, 0]
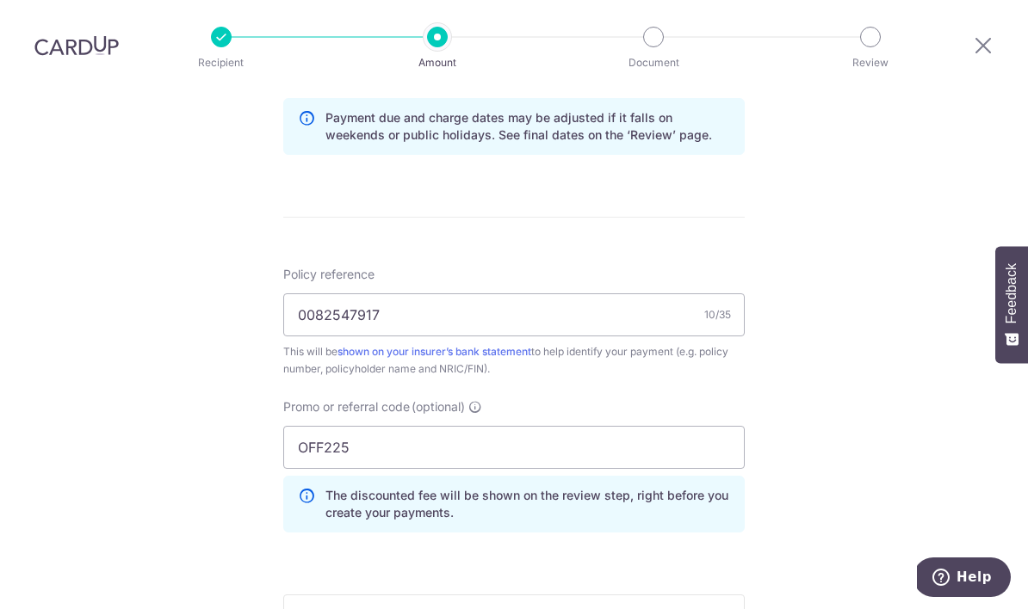
click at [471, 345] on link "shown on your insurer’s bank statement" at bounding box center [434, 351] width 194 height 13
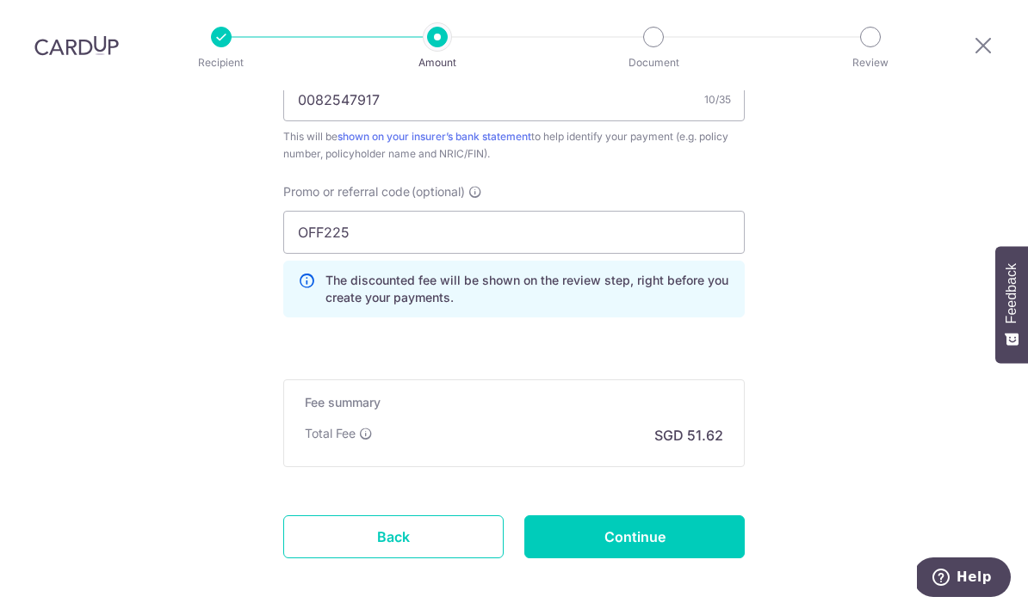
scroll to position [1108, 0]
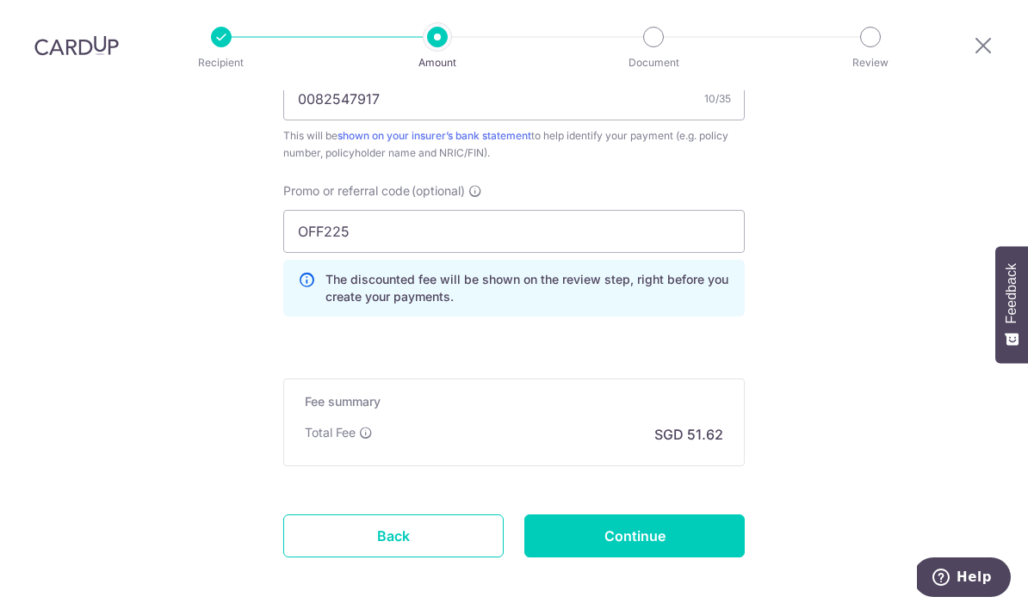
click at [616, 515] on input "Continue" at bounding box center [634, 536] width 220 height 43
type input "Update Schedule"
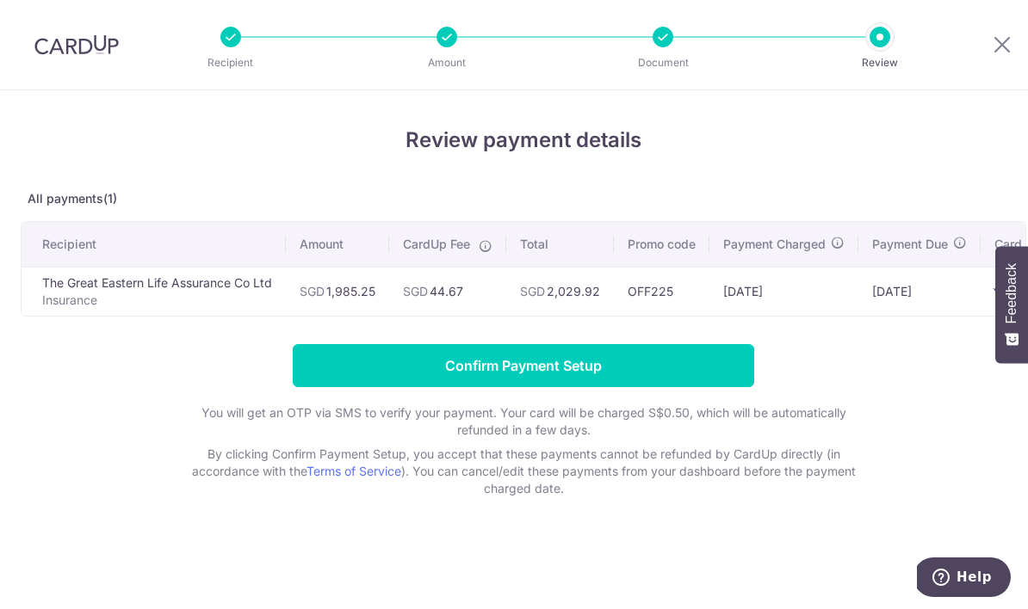
click at [991, 37] on icon at bounding box center [1001, 45] width 21 height 22
click at [991, 51] on icon at bounding box center [1001, 45] width 21 height 22
